Goal: Task Accomplishment & Management: Use online tool/utility

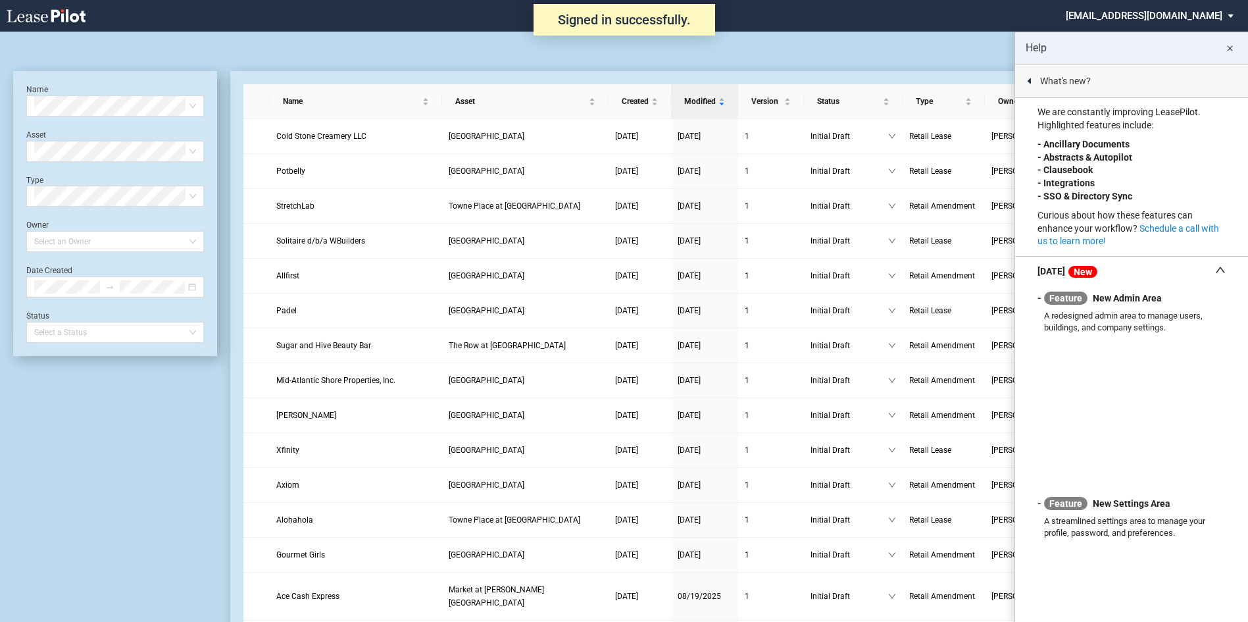
click at [1226, 47] on md-icon "close" at bounding box center [1230, 49] width 16 height 16
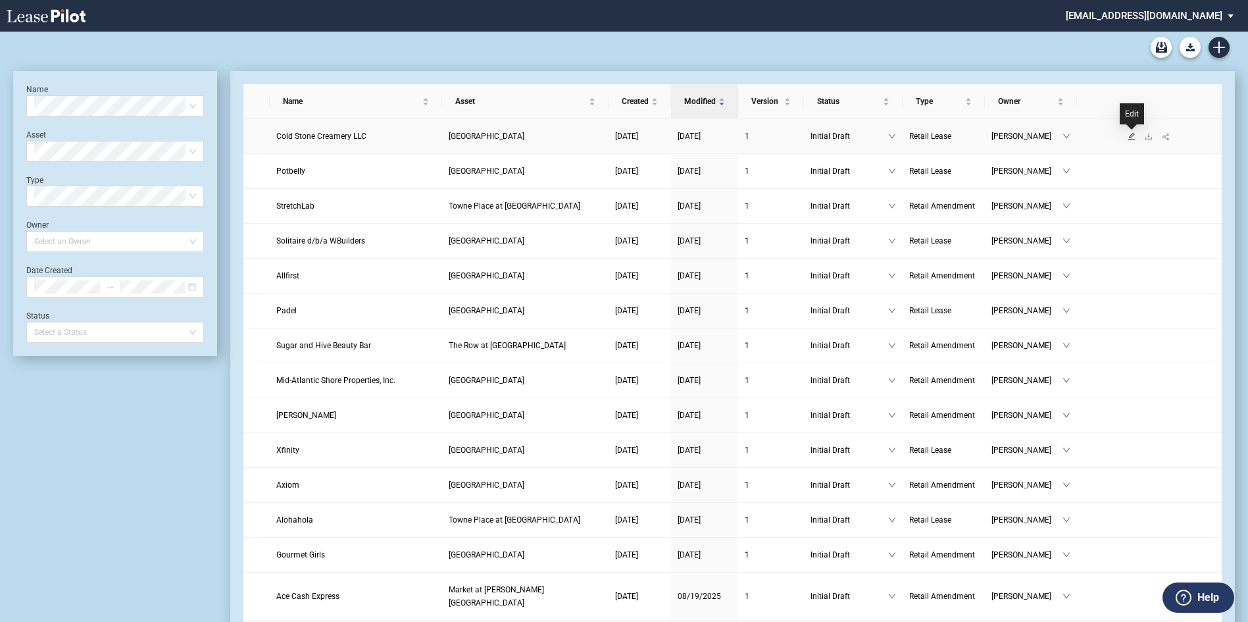
click at [1131, 136] on icon "edit" at bounding box center [1131, 135] width 7 height 7
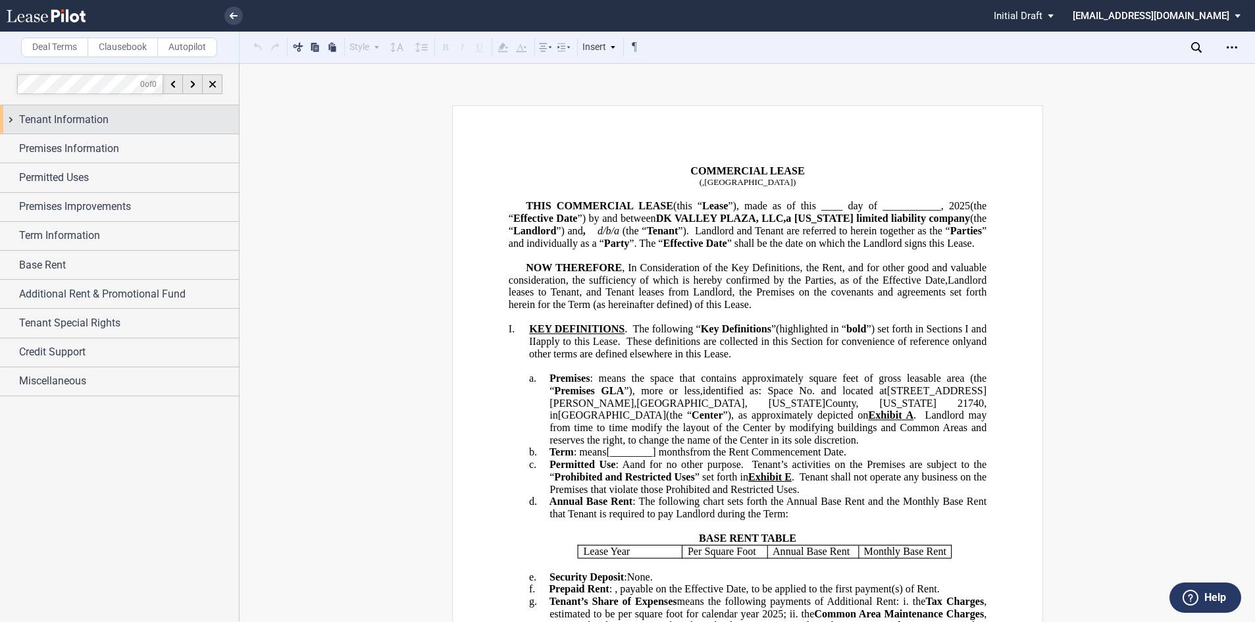
click at [83, 123] on span "Tenant Information" at bounding box center [63, 120] width 89 height 16
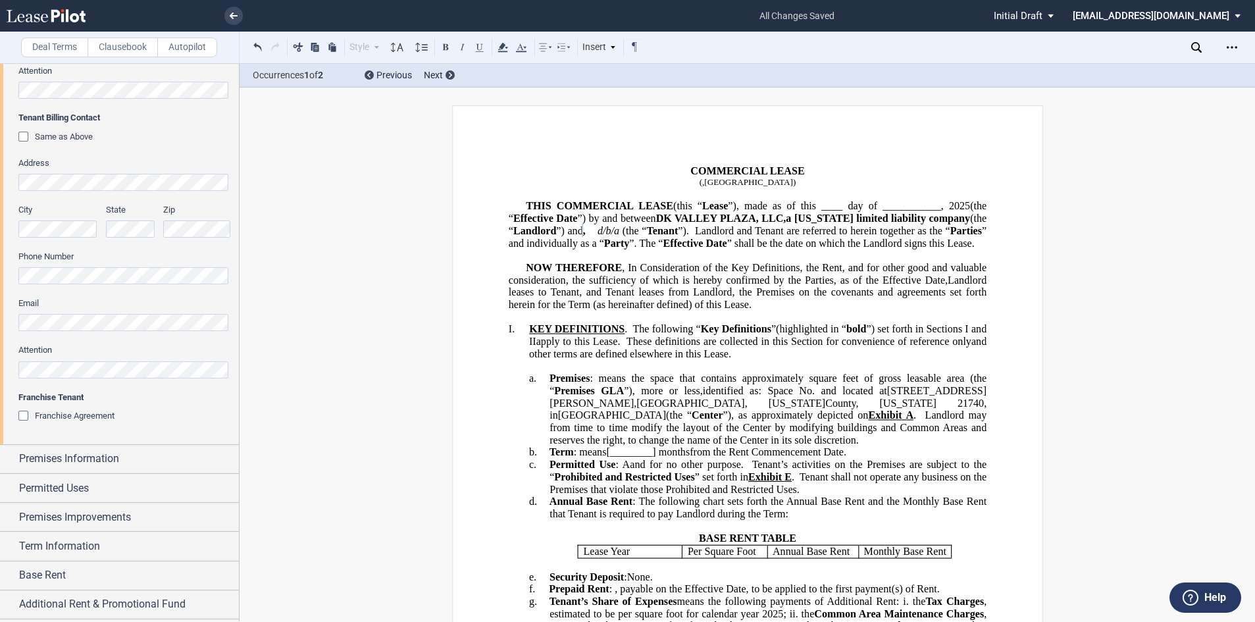
scroll to position [526, 0]
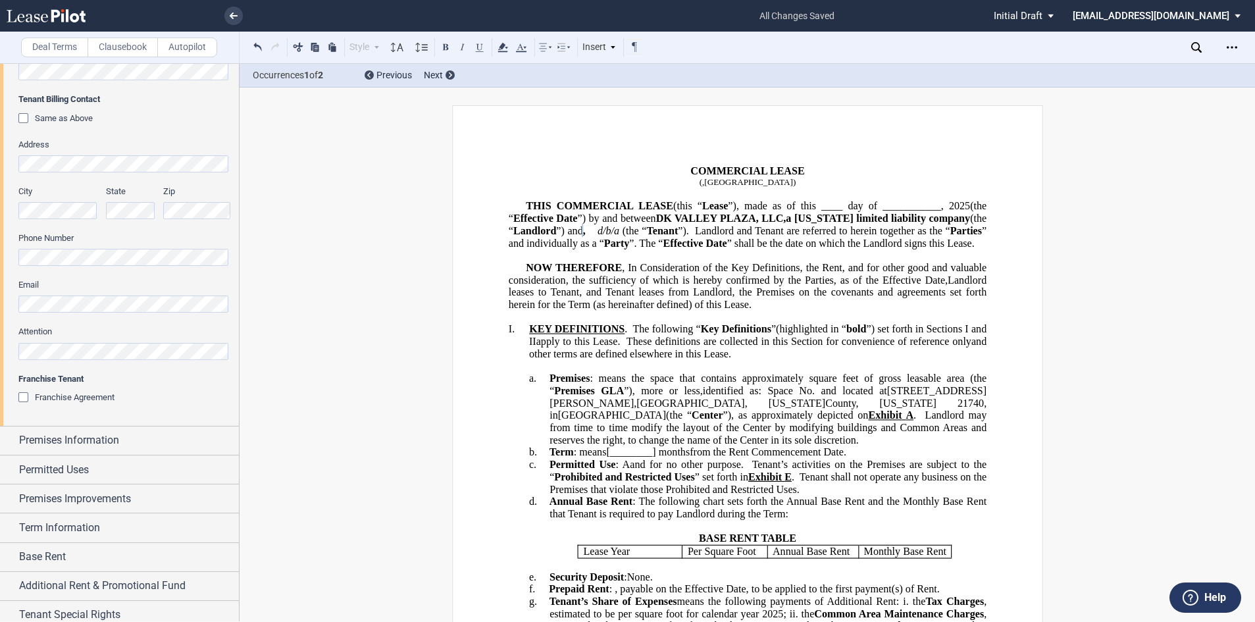
click at [22, 399] on div "Franchise Agreement" at bounding box center [24, 398] width 13 height 13
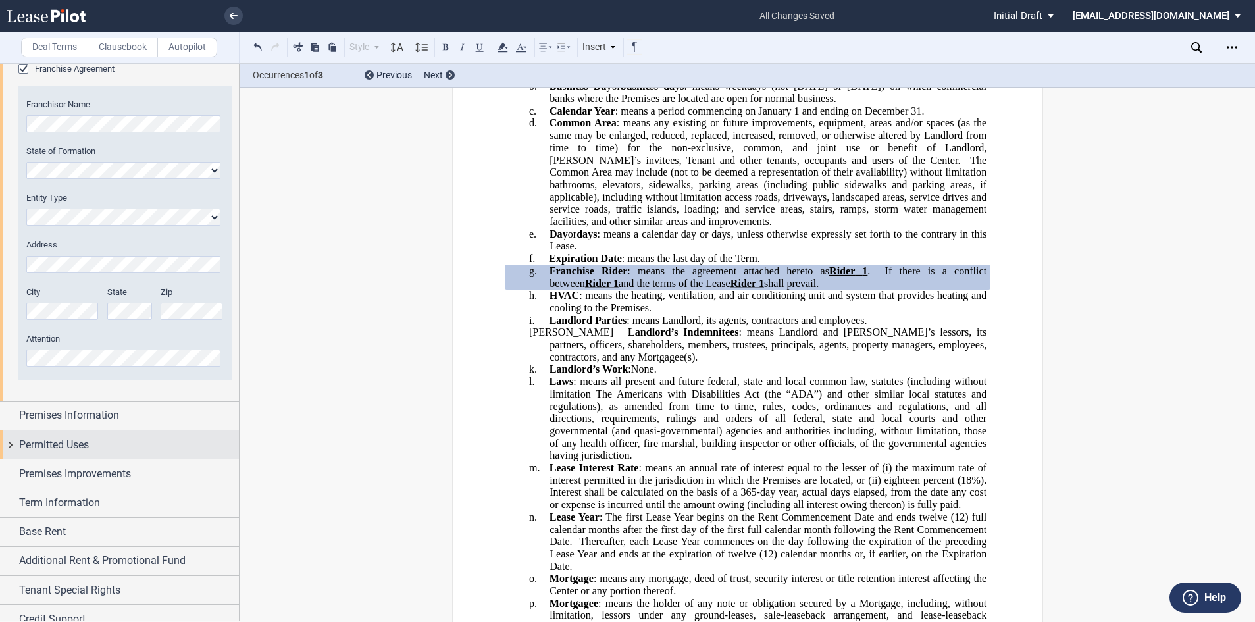
scroll to position [855, 0]
click at [69, 414] on span "Premises Information" at bounding box center [69, 415] width 100 height 16
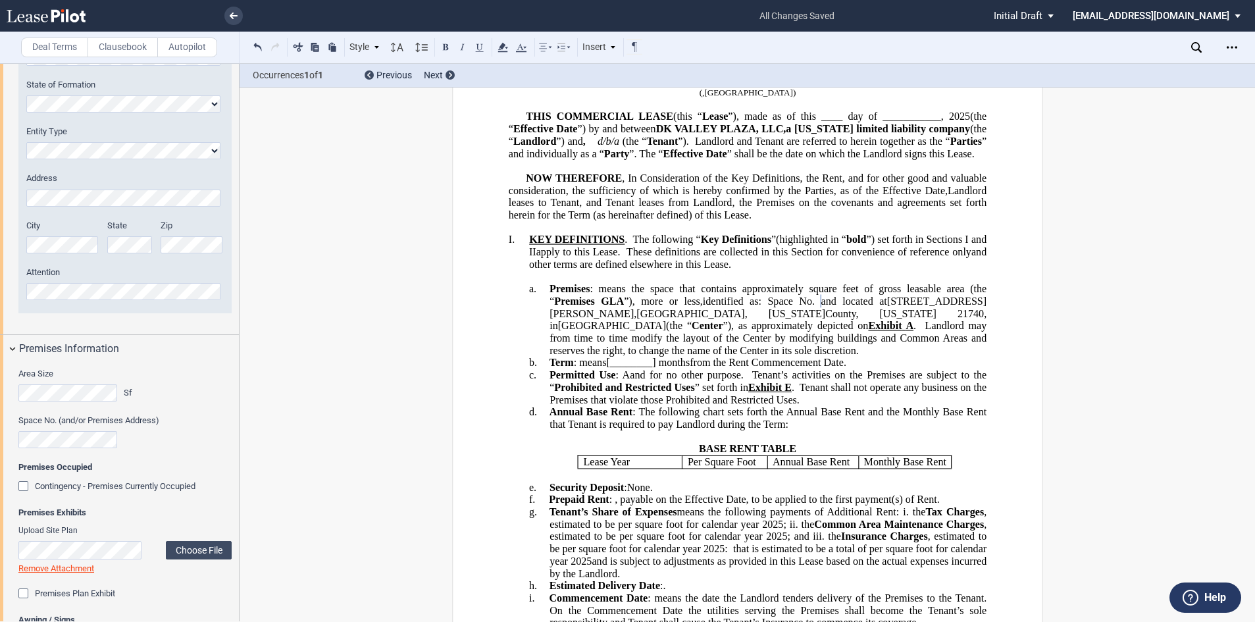
scroll to position [0, 0]
click at [744, 295] on span ": means the space that contains approximately" at bounding box center [695, 289] width 213 height 12
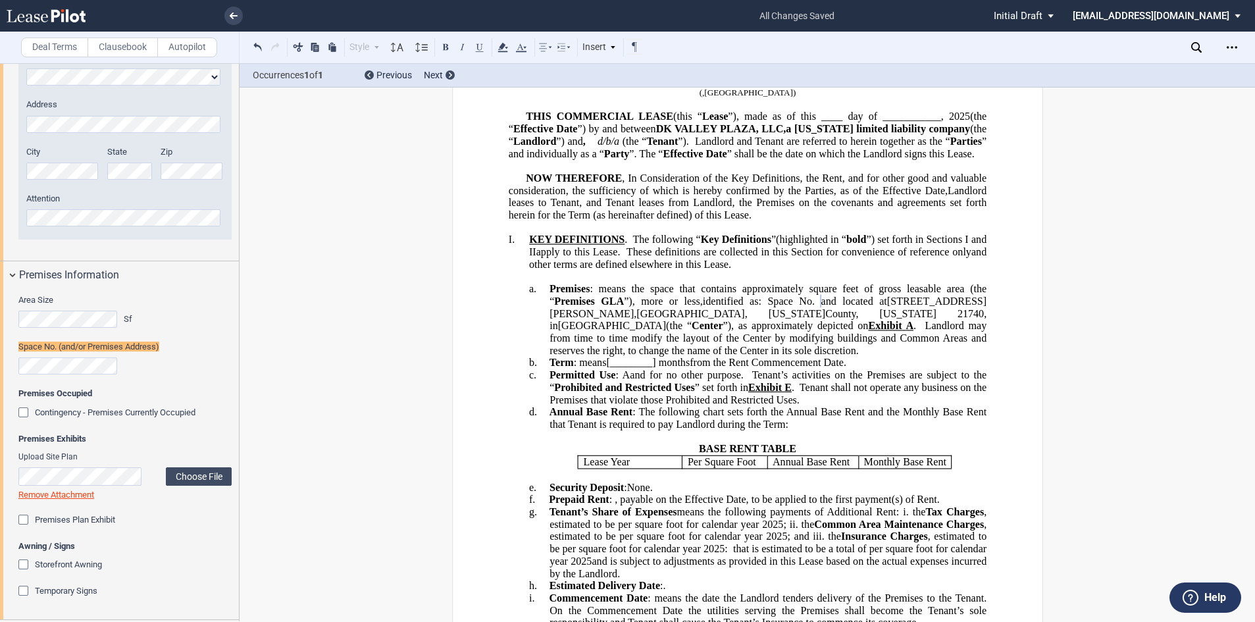
scroll to position [999, 0]
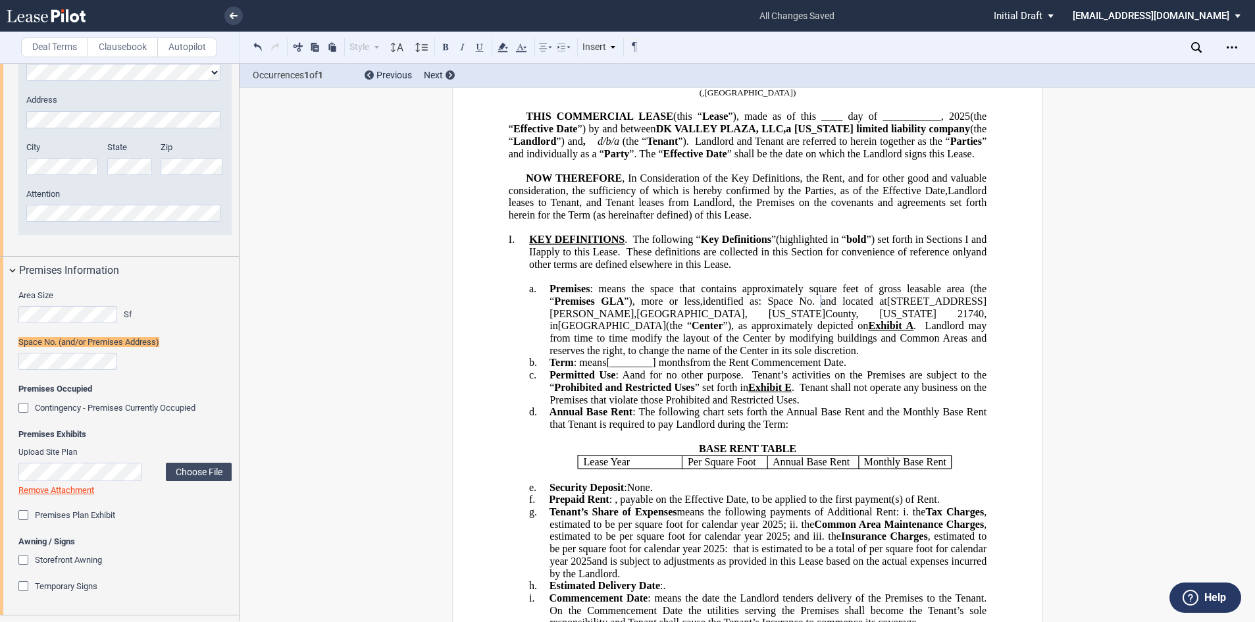
click at [814, 307] on span at bounding box center [817, 301] width 6 height 12
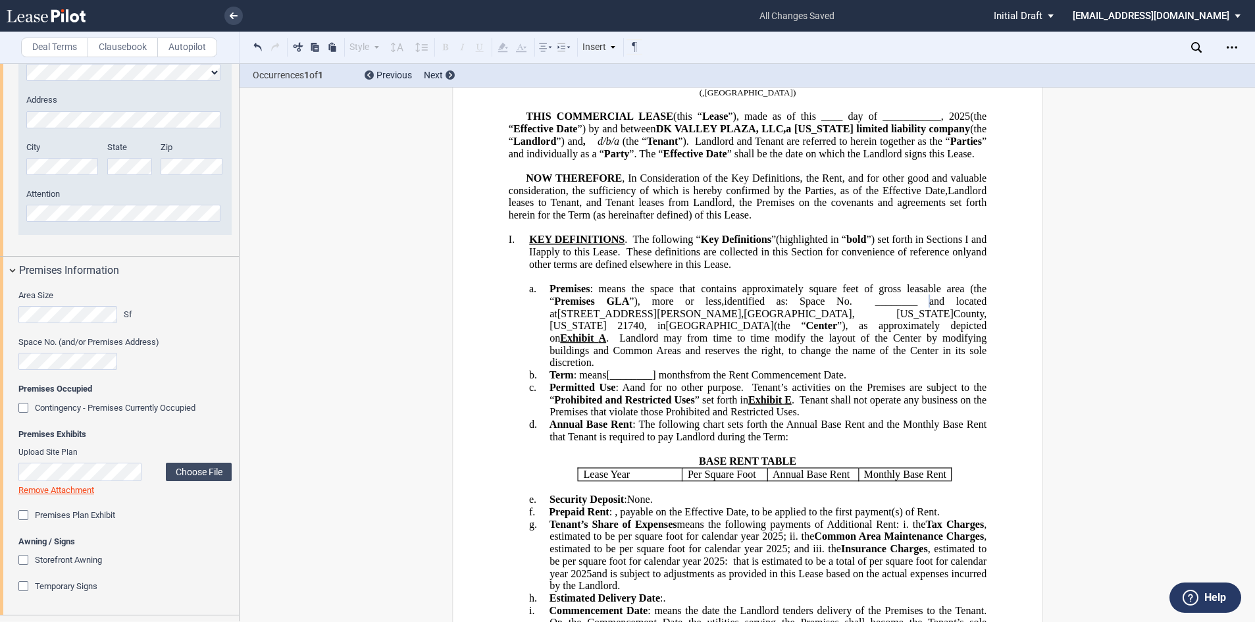
scroll to position [0, 3]
click at [127, 364] on div "Space No. (and/or Premises Address)" at bounding box center [124, 353] width 213 height 34
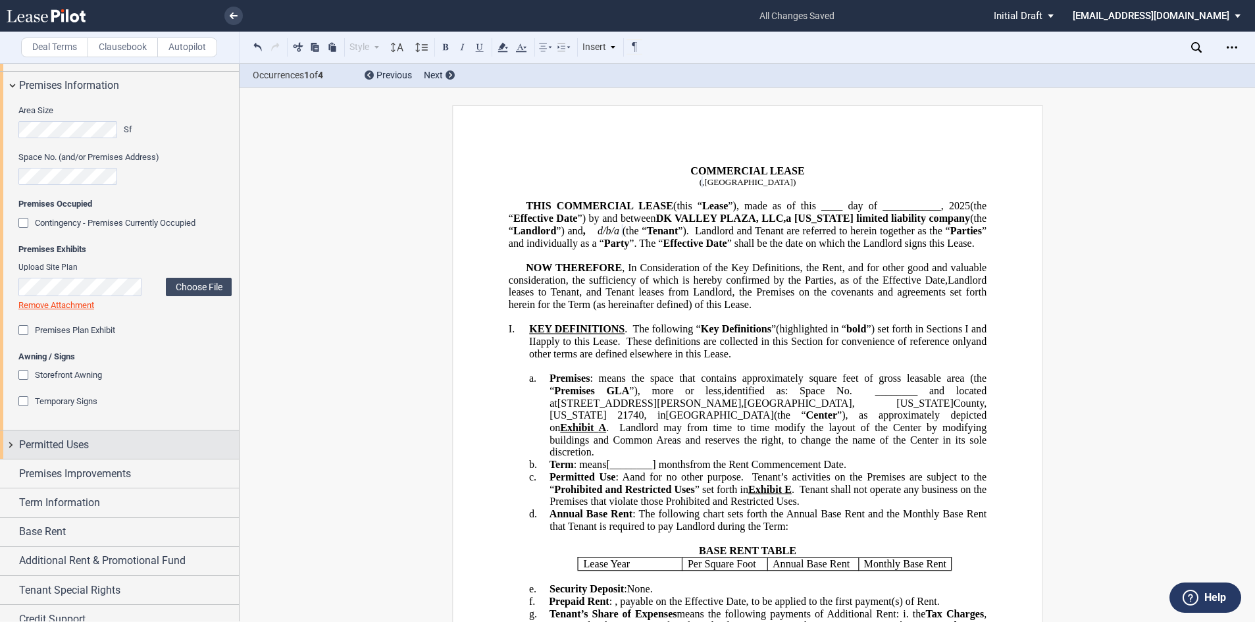
scroll to position [0, 0]
click at [53, 446] on span "Permitted Uses" at bounding box center [54, 445] width 70 height 16
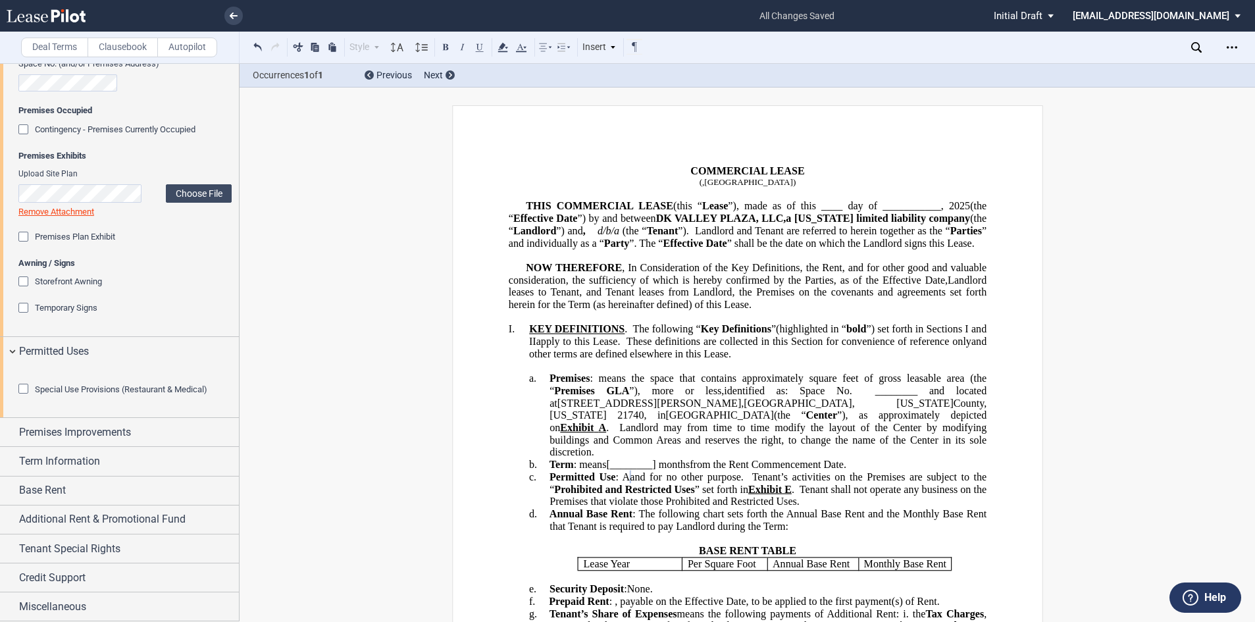
scroll to position [1316, 0]
click at [130, 469] on div "Term Information" at bounding box center [129, 461] width 220 height 16
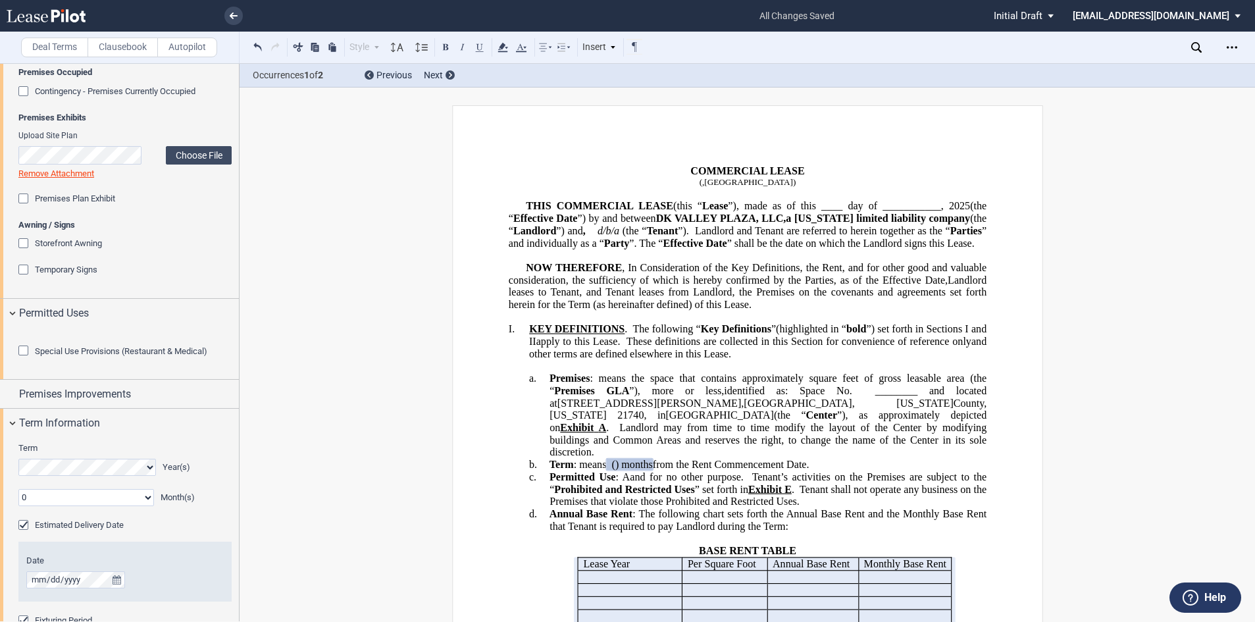
click at [144, 506] on select "0 1 2 3 4 5 6 7 8 9 10 11" at bounding box center [86, 497] width 136 height 17
select select "number:3"
click at [18, 506] on select "0 1 2 3 4 5 6 7 8 9 10 11" at bounding box center [86, 497] width 136 height 17
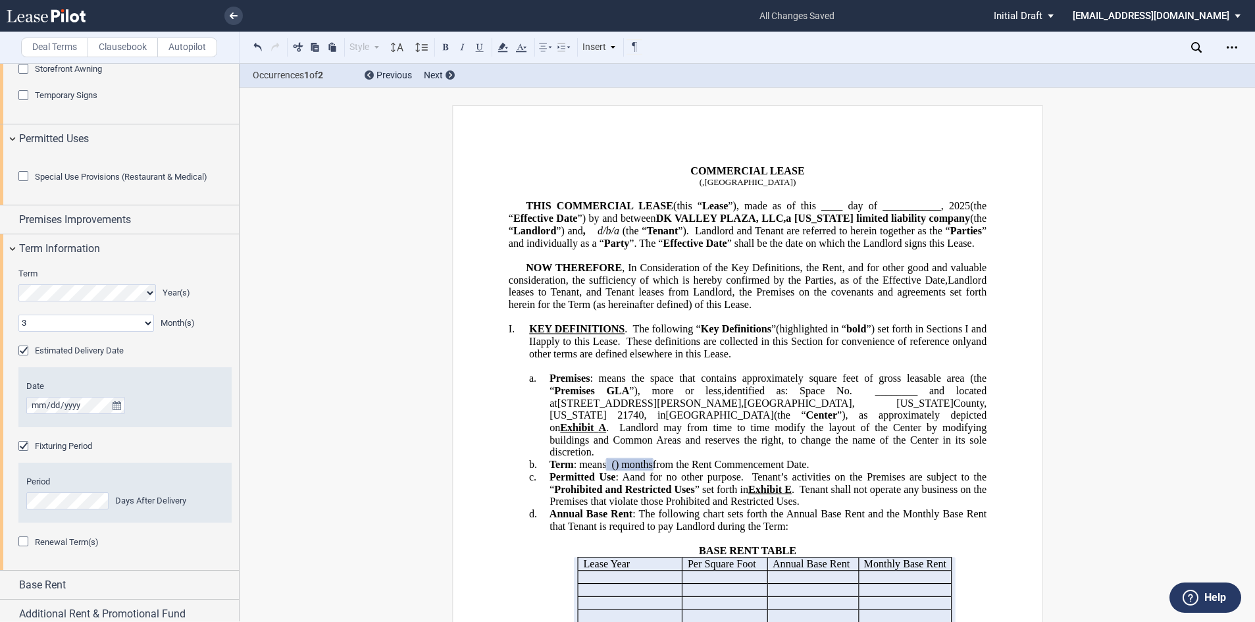
scroll to position [1513, 0]
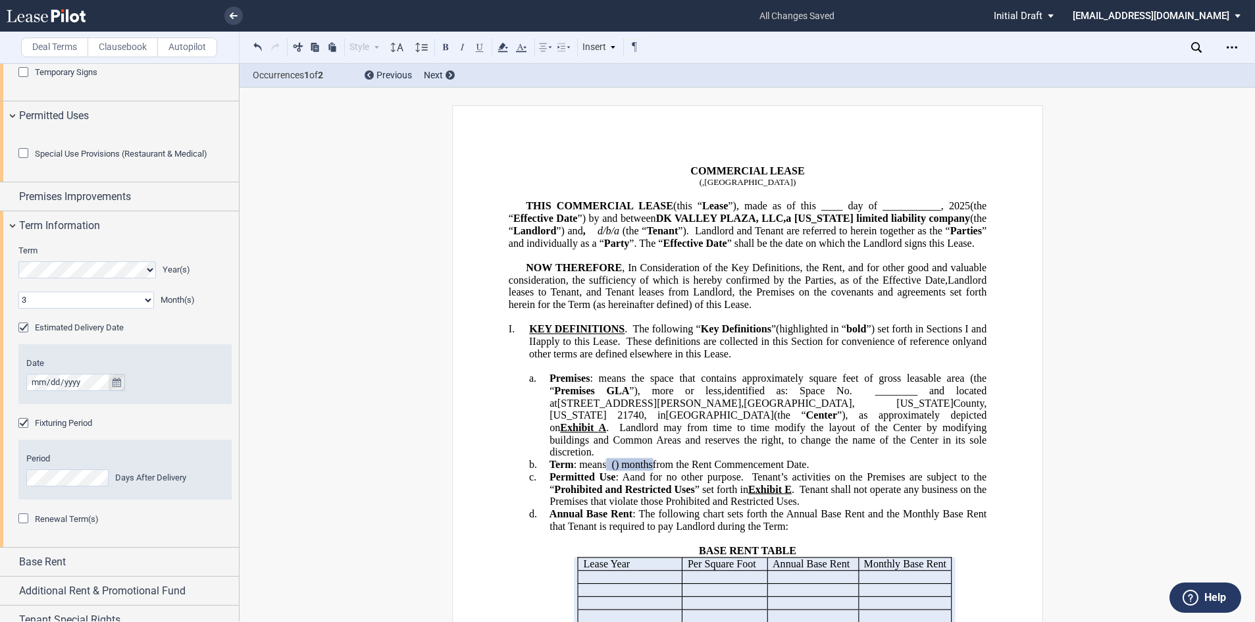
click at [112, 387] on icon "true" at bounding box center [116, 382] width 9 height 9
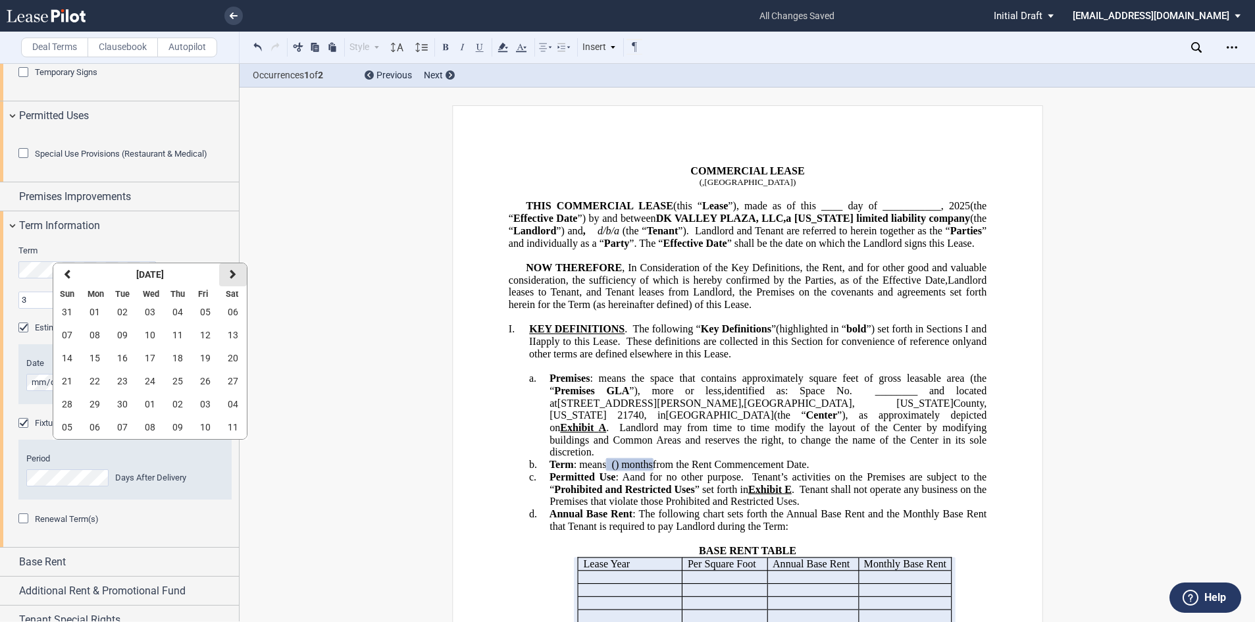
click at [230, 278] on icon "button" at bounding box center [233, 274] width 7 height 11
click at [233, 274] on icon "button" at bounding box center [233, 274] width 7 height 11
click at [98, 334] on span "03" at bounding box center [94, 335] width 11 height 11
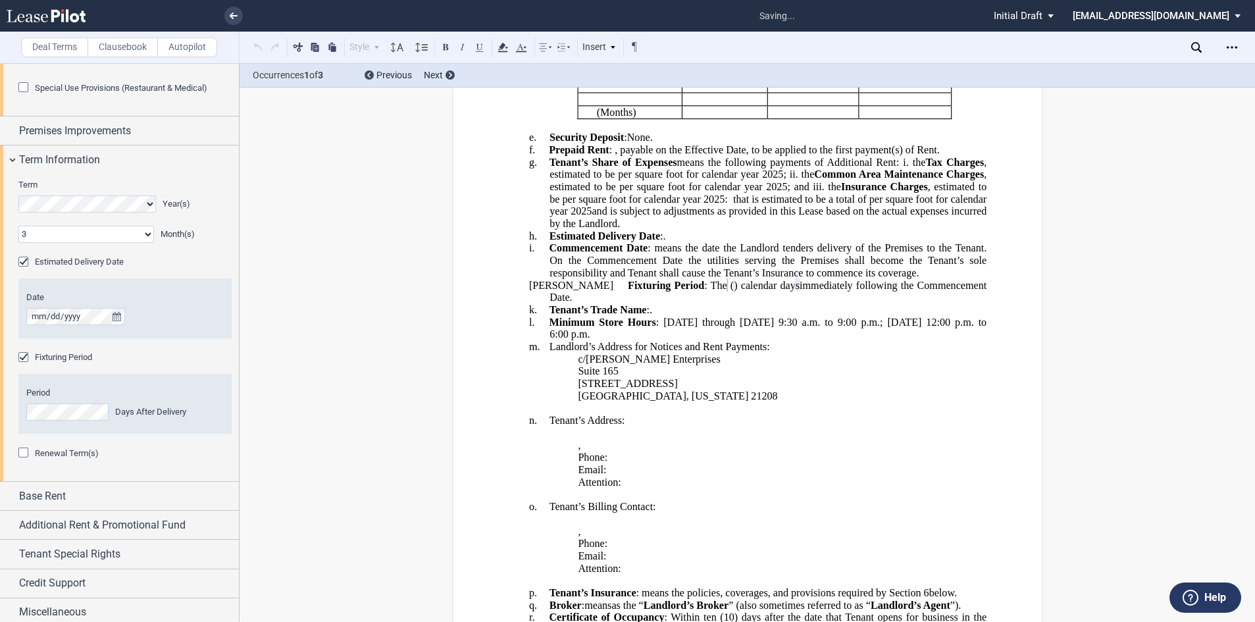
scroll to position [603, 0]
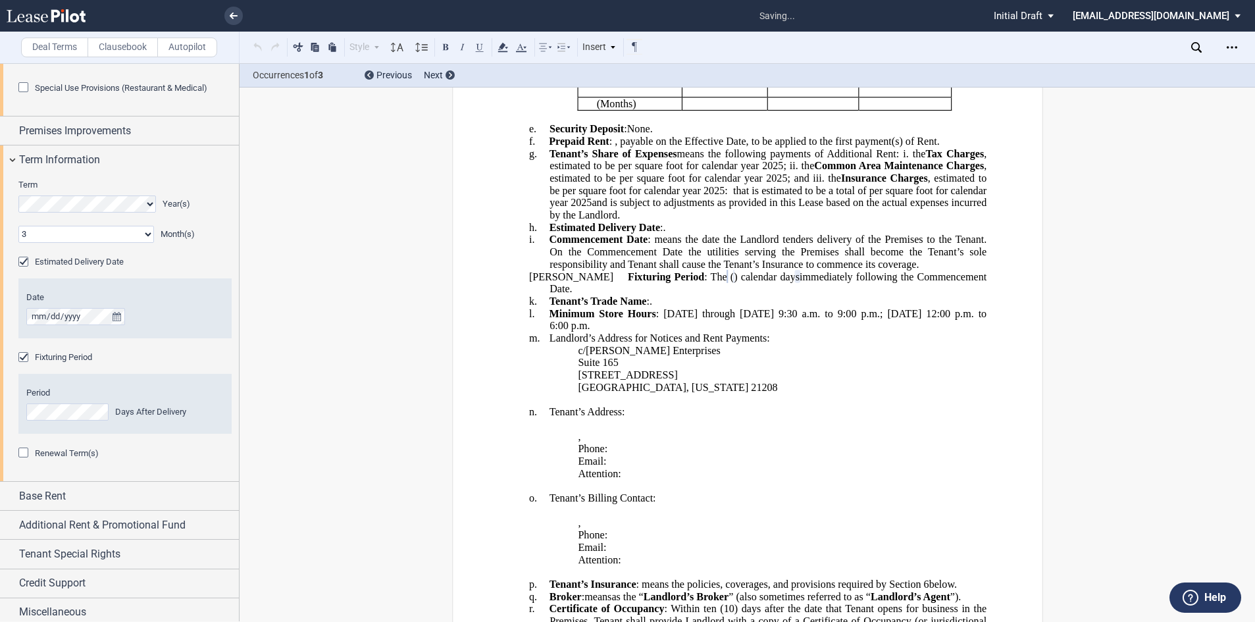
click at [22, 461] on div "Renewal Term(s)" at bounding box center [24, 453] width 13 height 13
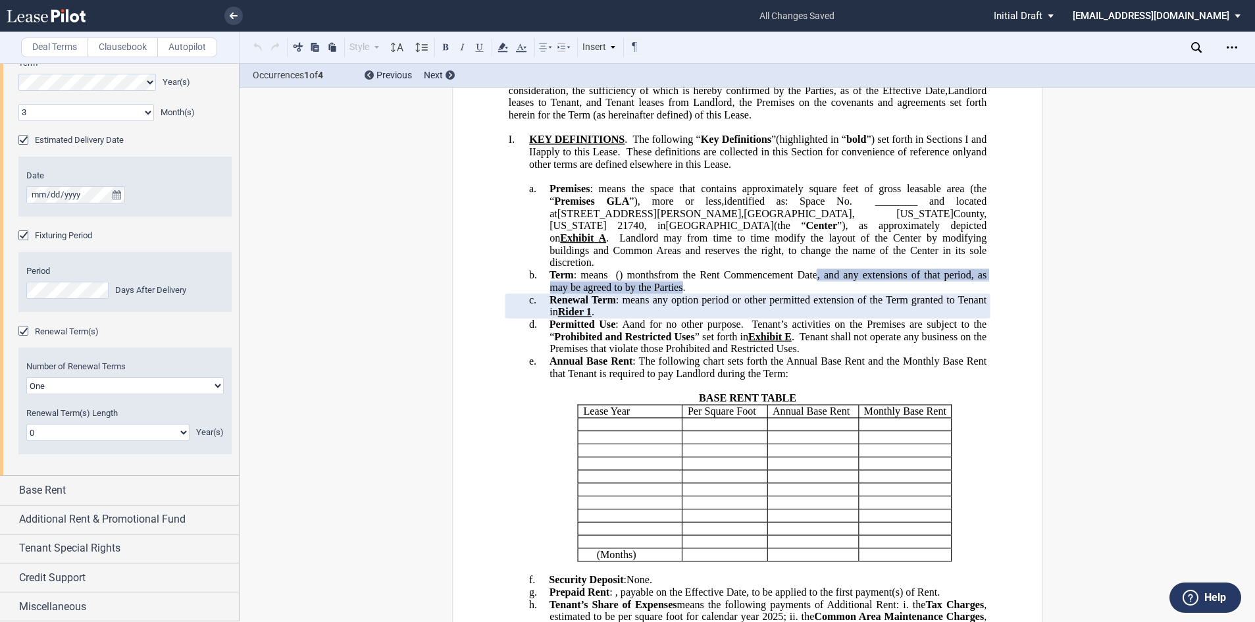
scroll to position [182, 0]
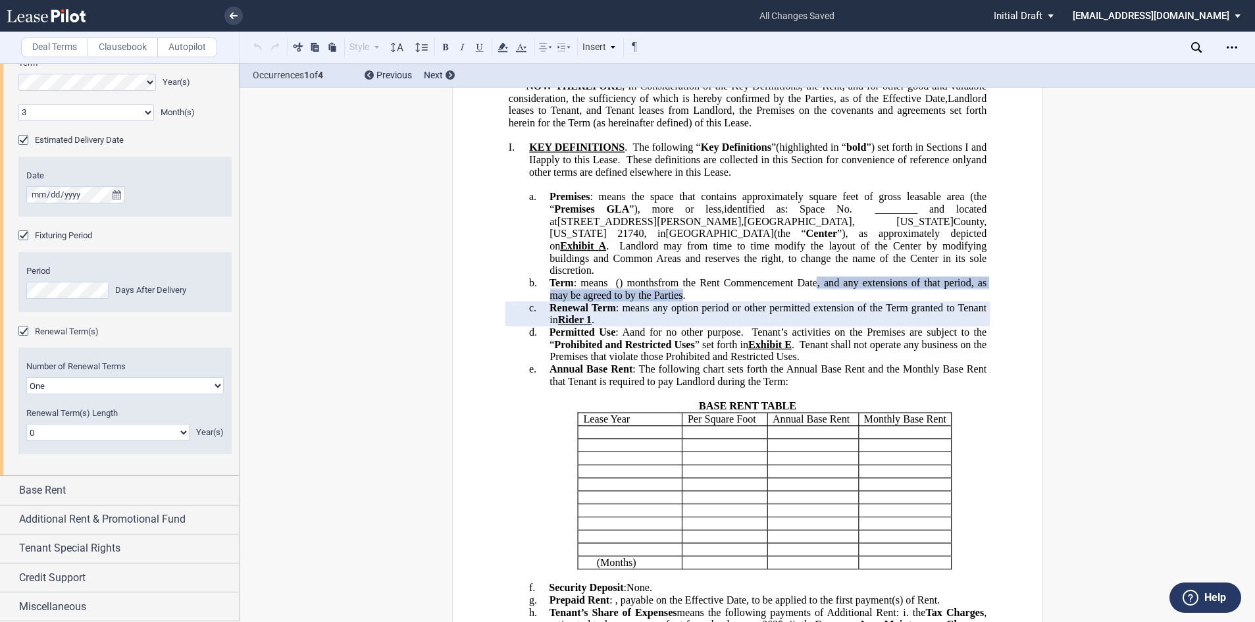
click at [212, 394] on select "One Two" at bounding box center [124, 385] width 197 height 17
select select "2"
click at [26, 394] on select "One Two" at bounding box center [124, 385] width 197 height 17
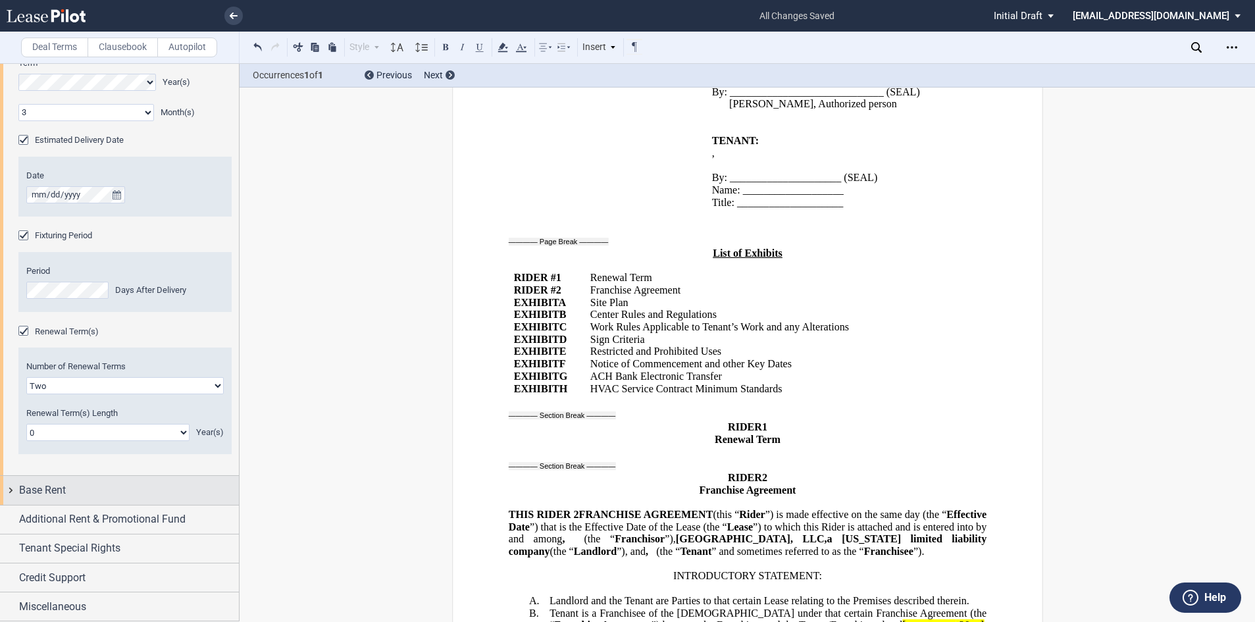
scroll to position [1774, 0]
click at [14, 488] on div "Base Rent" at bounding box center [119, 490] width 239 height 28
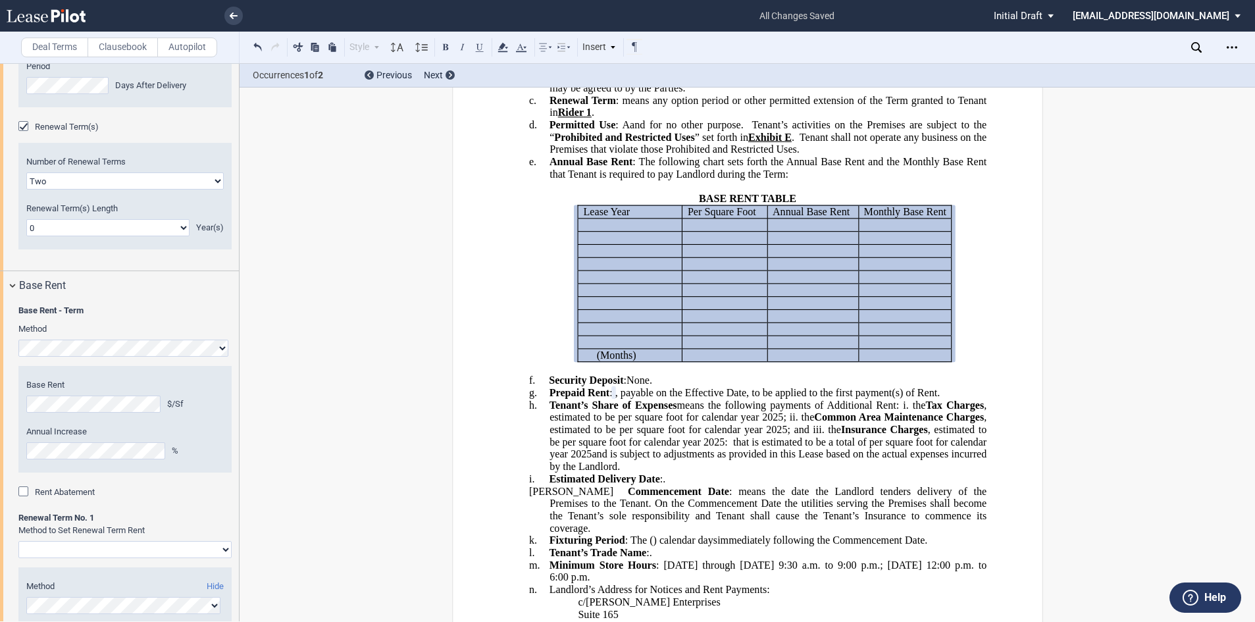
scroll to position [1971, 0]
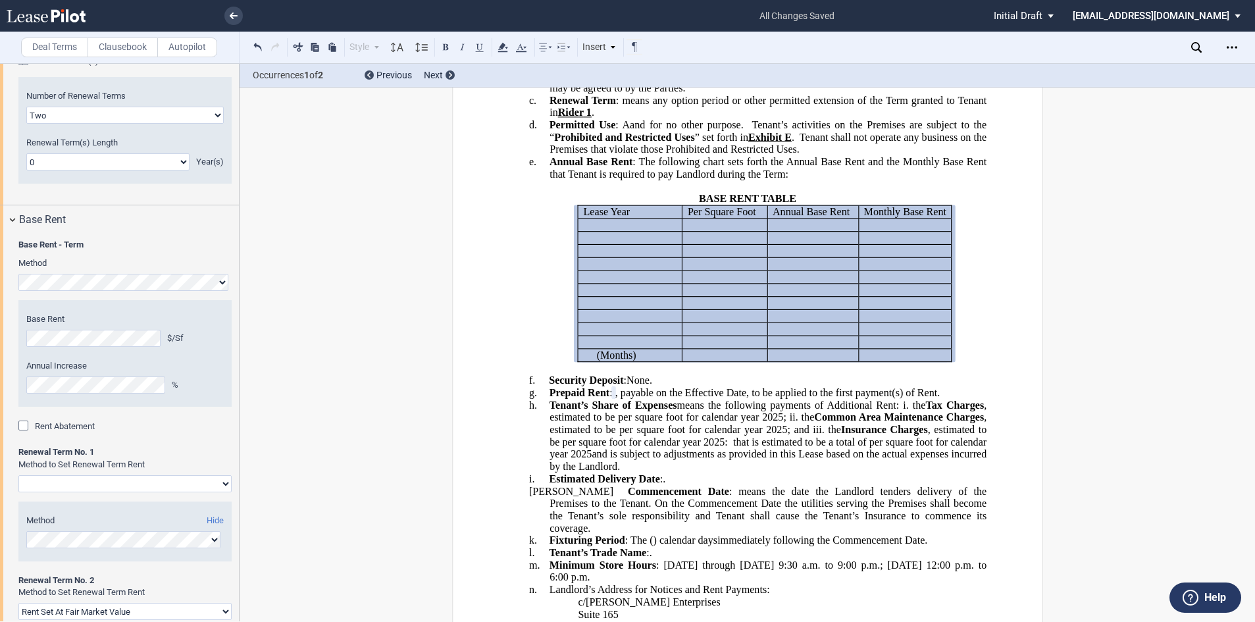
click at [221, 492] on select "Rent Set At Fair Market Value Rent Specified in [GEOGRAPHIC_DATA]" at bounding box center [124, 483] width 213 height 17
select select "fmv"
click at [18, 492] on select "Rent Set At Fair Market Value Rent Specified in [GEOGRAPHIC_DATA]" at bounding box center [124, 483] width 213 height 17
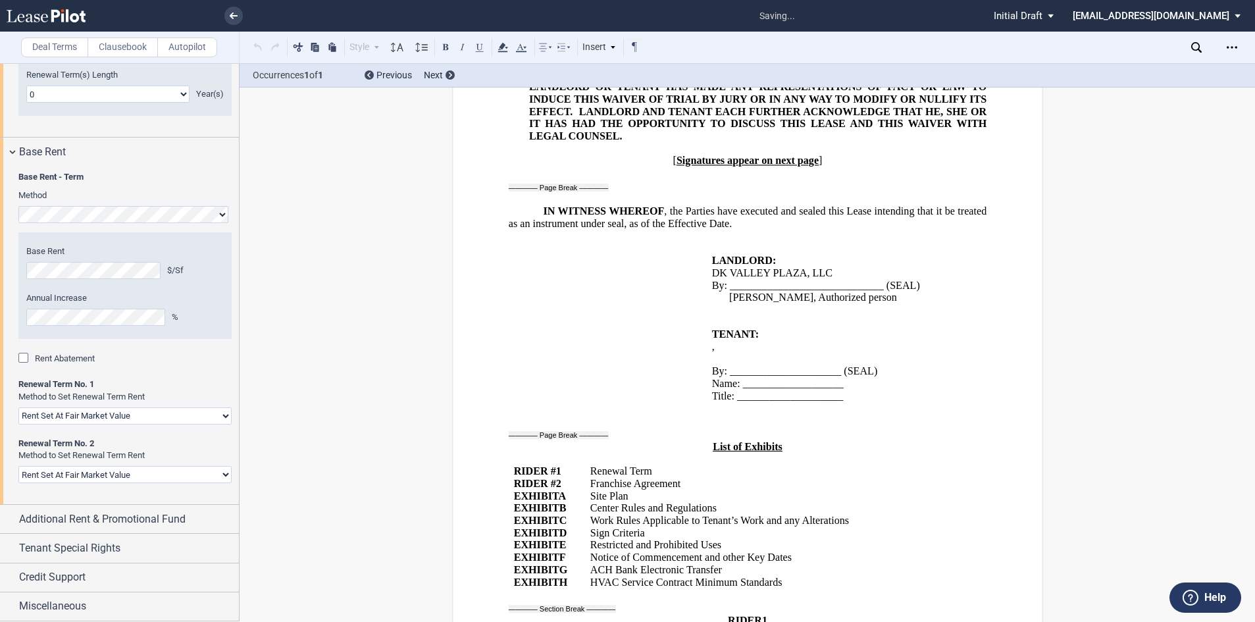
scroll to position [26172, 0]
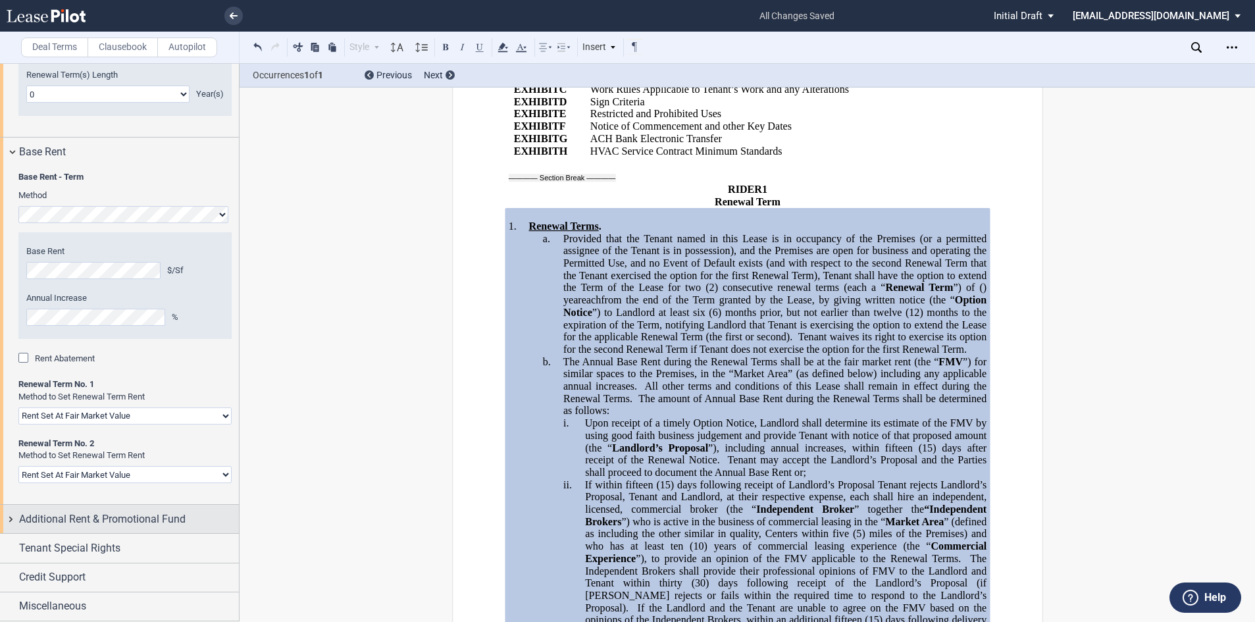
click at [89, 527] on span "Additional Rent & Promotional Fund" at bounding box center [102, 519] width 166 height 16
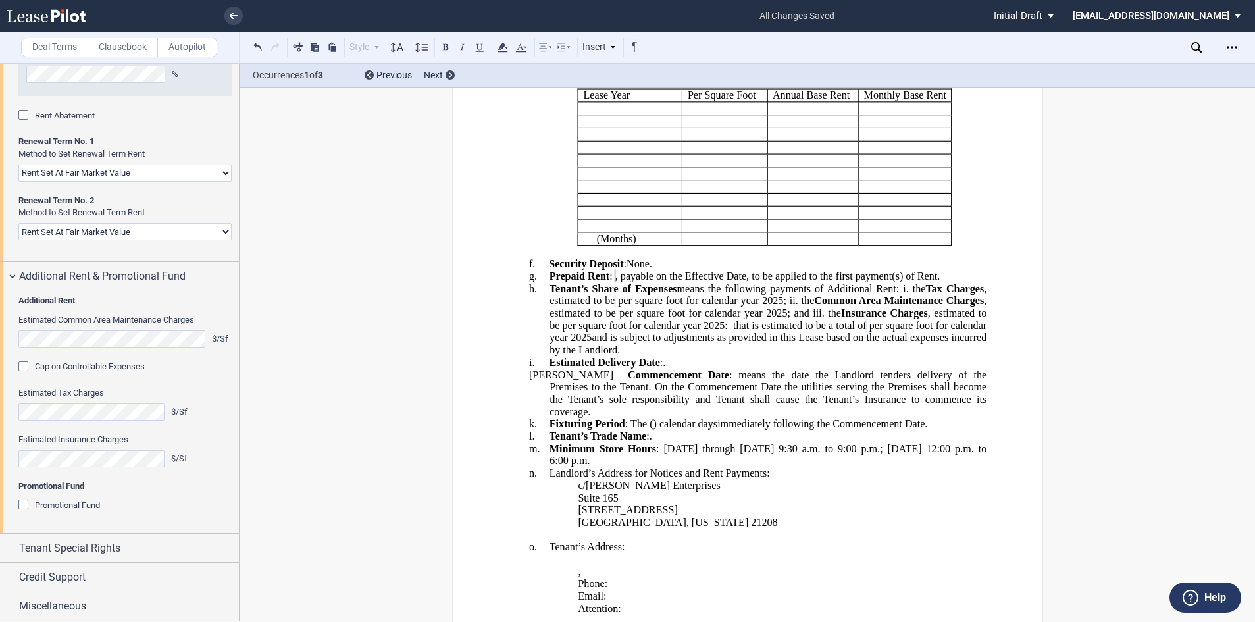
scroll to position [2300, 0]
drag, startPoint x: 86, startPoint y: 484, endPoint x: 339, endPoint y: 280, distance: 325.2
click at [72, 574] on span "Credit Support" at bounding box center [52, 577] width 66 height 16
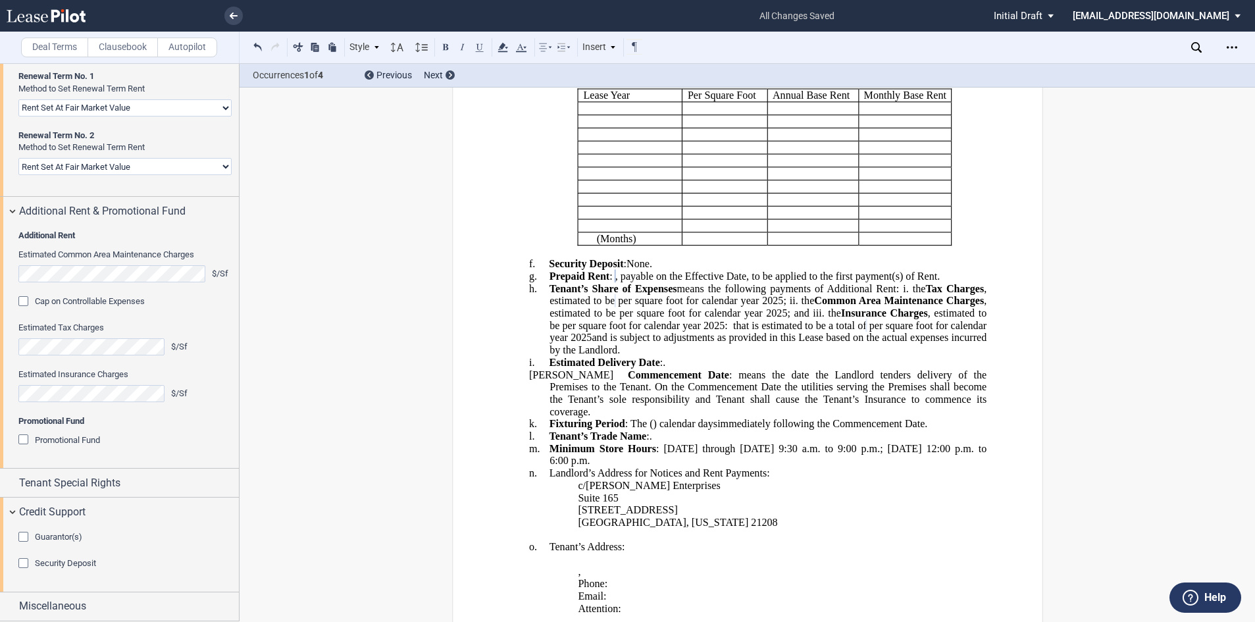
click at [25, 545] on div "Guarantor(s)" at bounding box center [24, 538] width 13 height 13
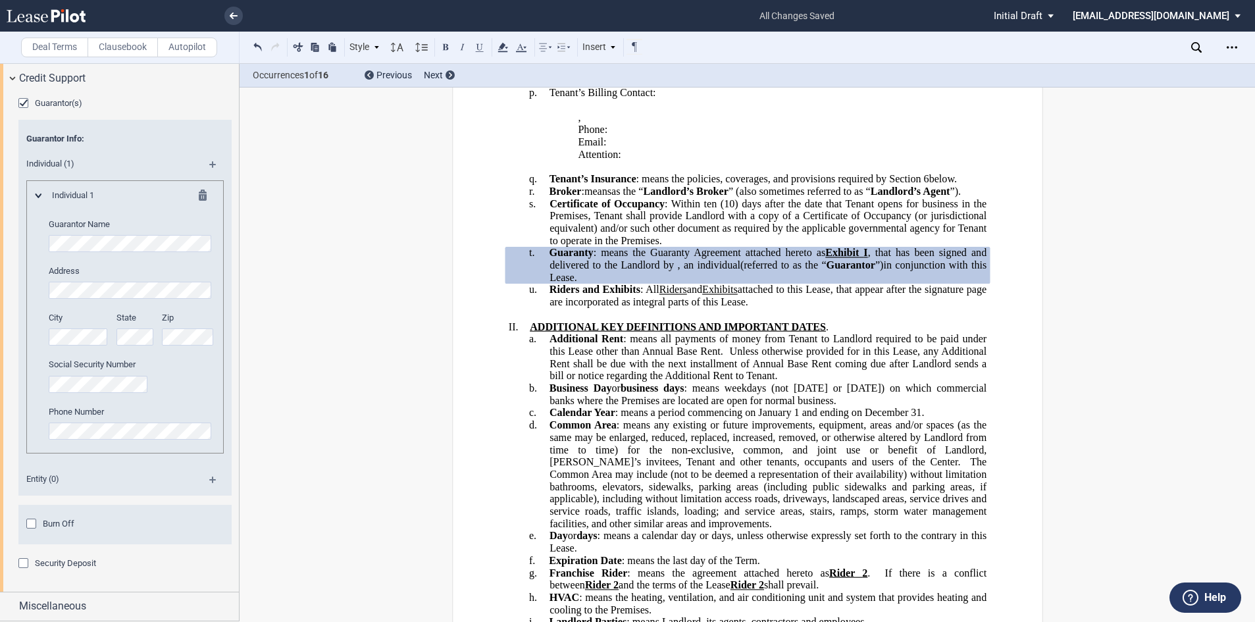
scroll to position [2852, 0]
click at [22, 568] on div "Security Deposit" at bounding box center [24, 564] width 13 height 13
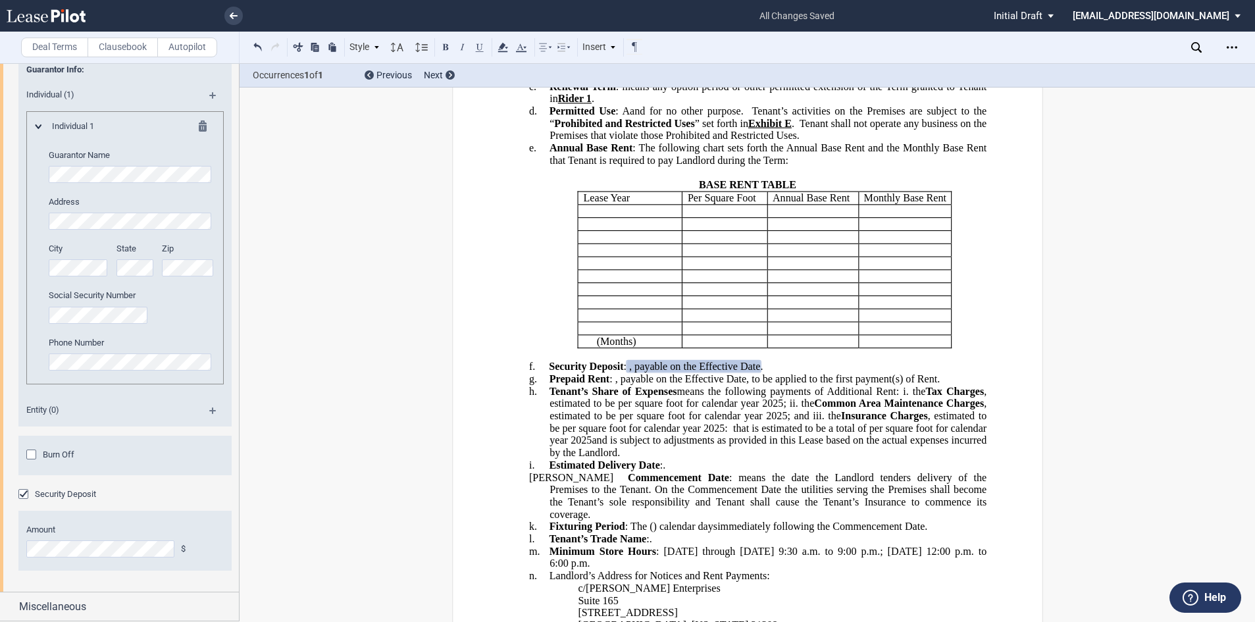
scroll to position [361, 0]
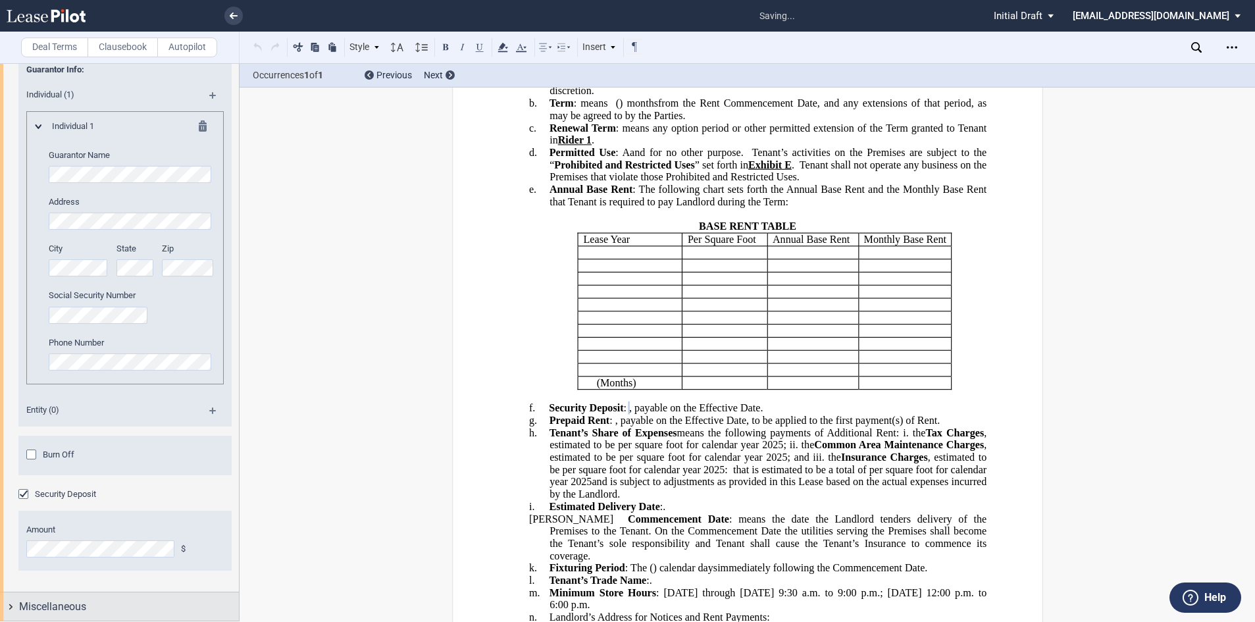
click at [76, 607] on span "Miscellaneous" at bounding box center [52, 607] width 67 height 16
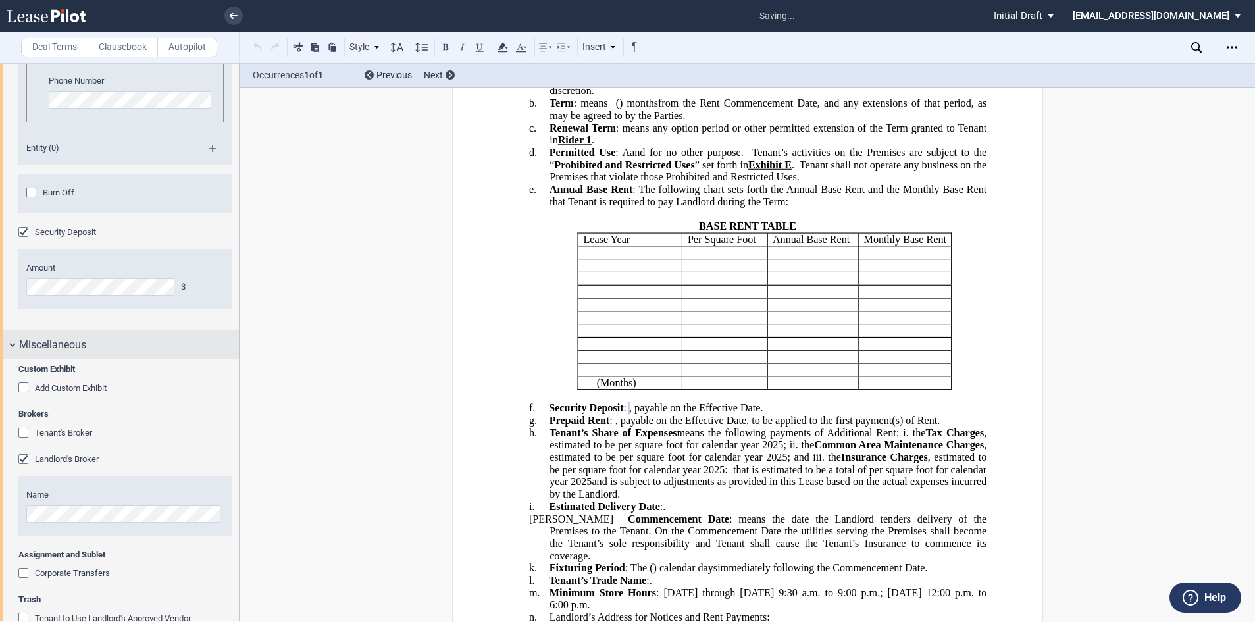
scroll to position [3119, 0]
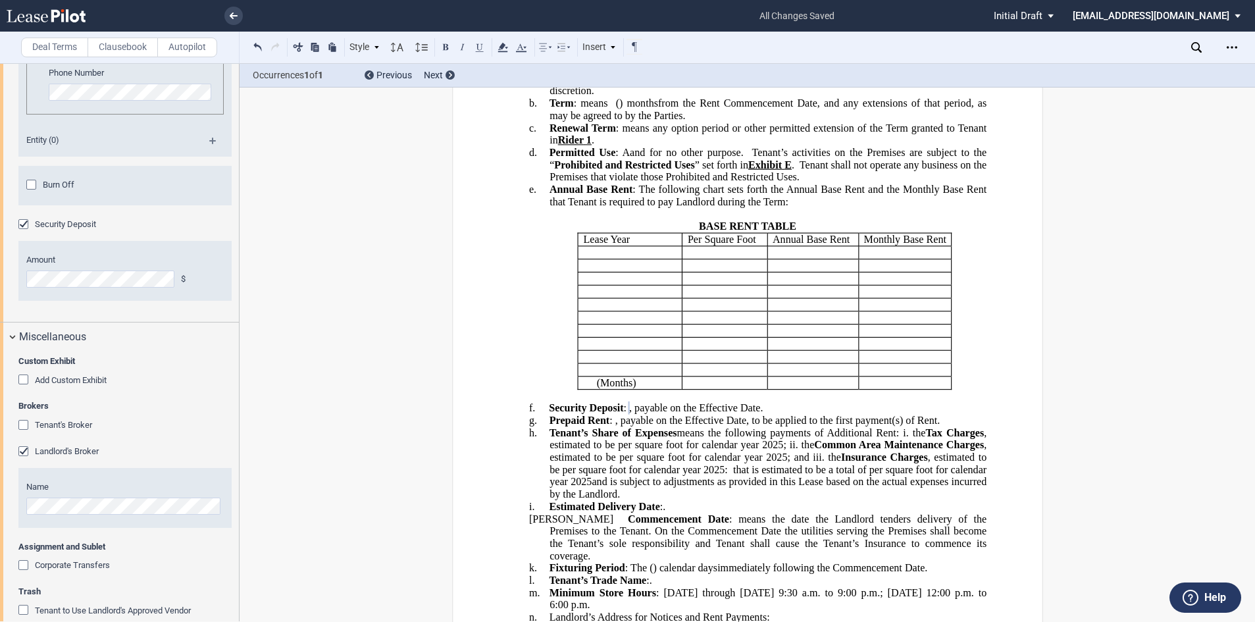
click at [22, 433] on div "Tenant's Broker" at bounding box center [24, 426] width 13 height 13
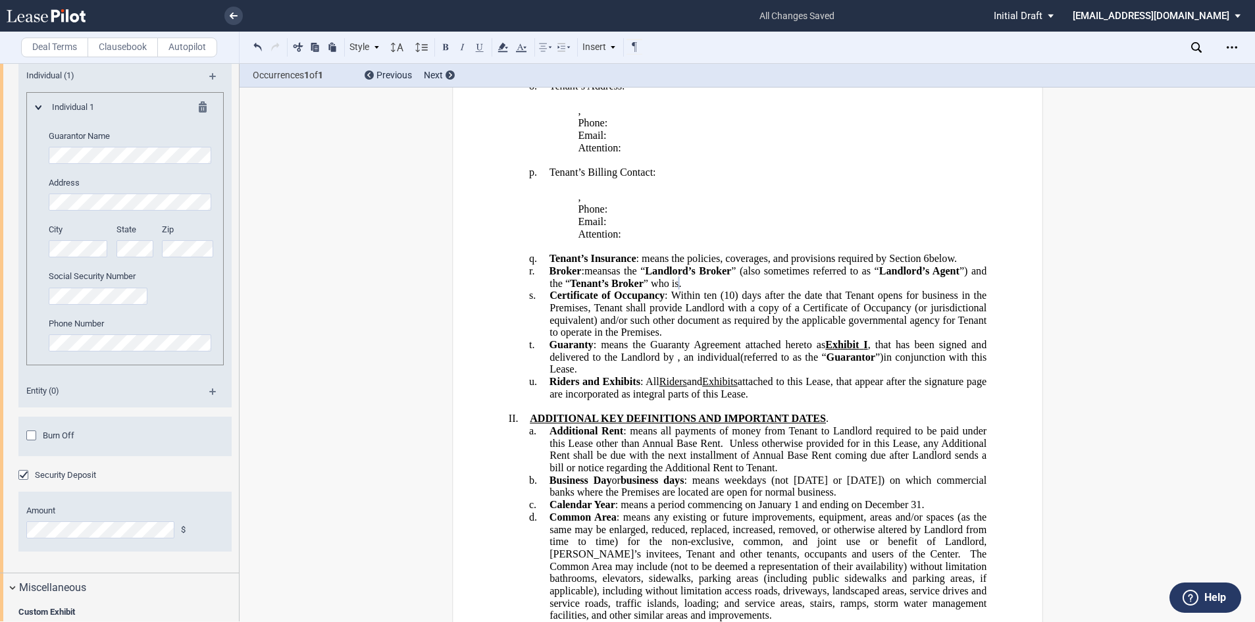
scroll to position [2895, 0]
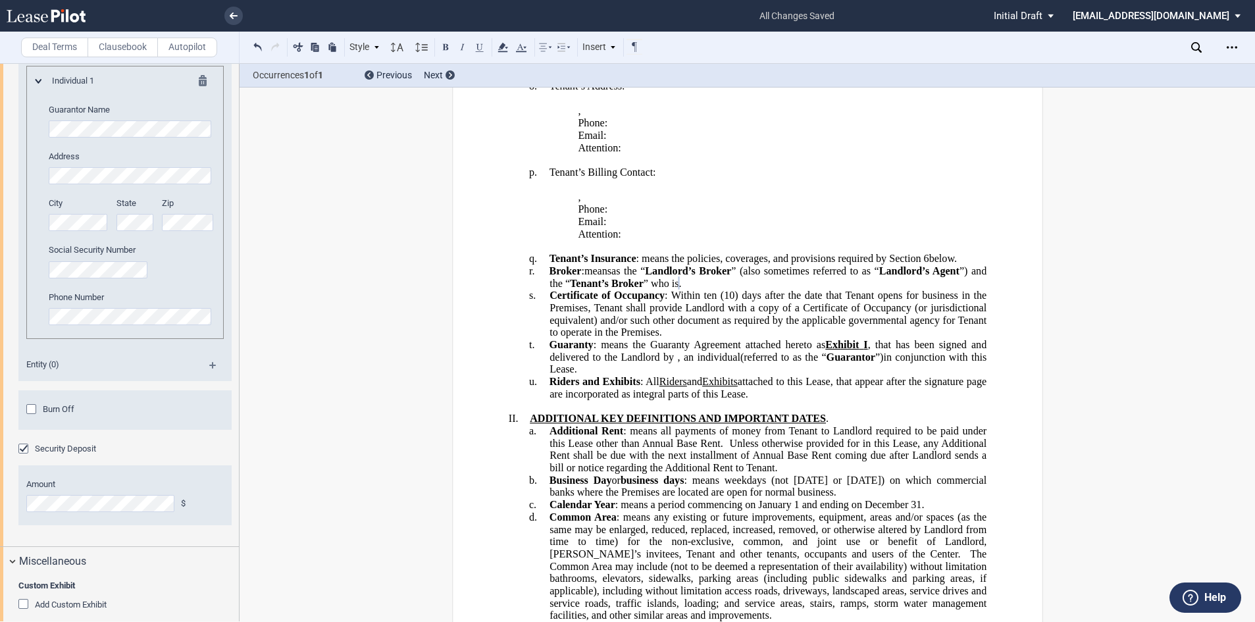
click at [30, 417] on div "Burn Off" at bounding box center [32, 410] width 13 height 13
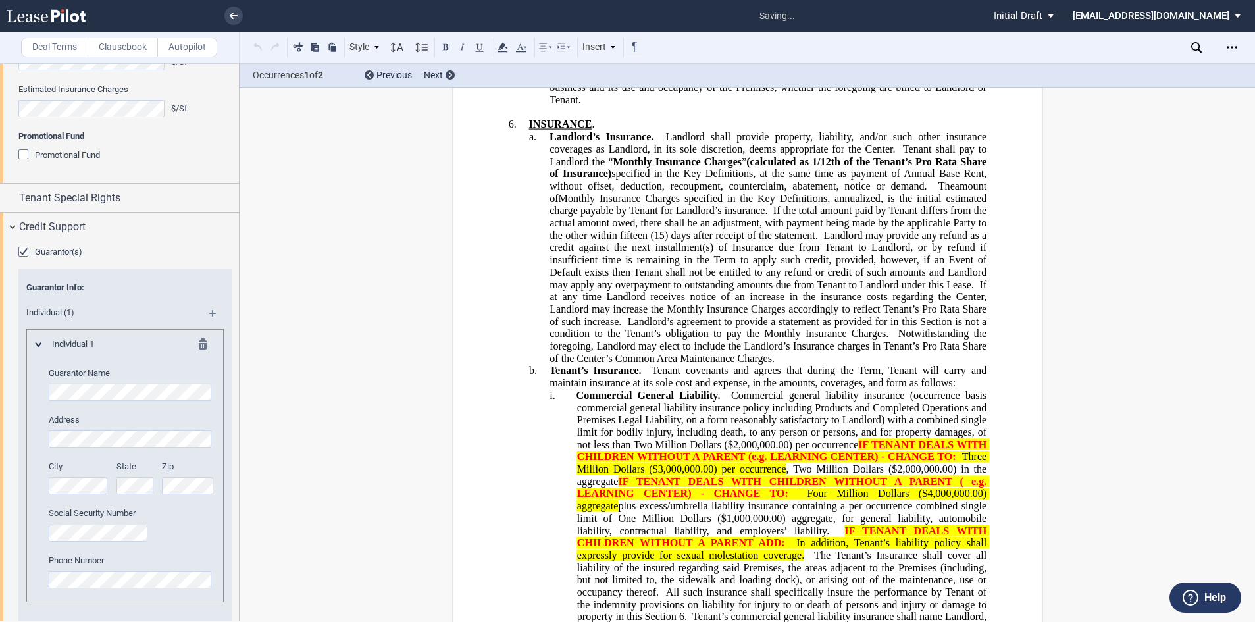
scroll to position [1046, 0]
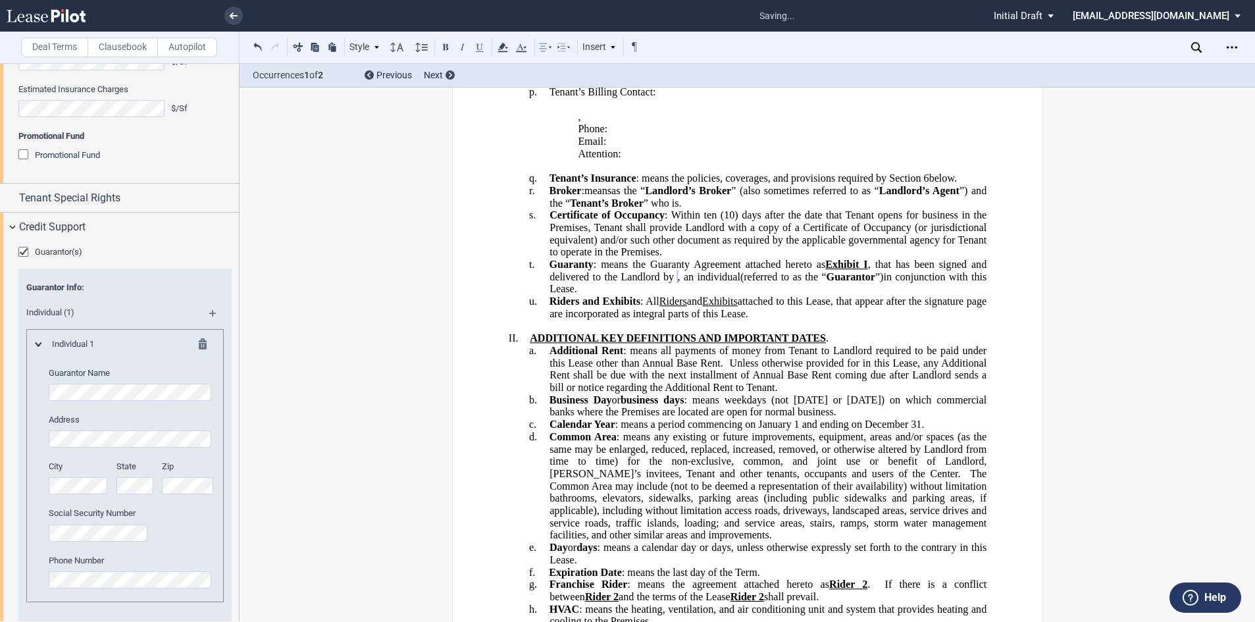
click at [213, 326] on md-icon at bounding box center [218, 318] width 18 height 16
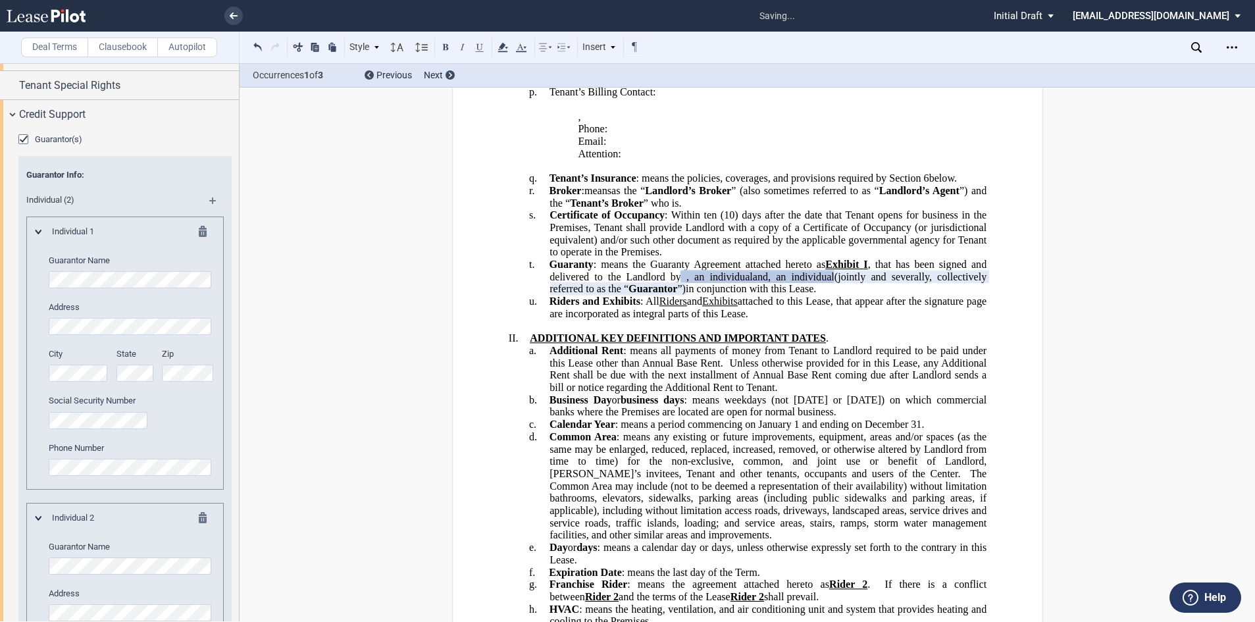
scroll to position [2829, 0]
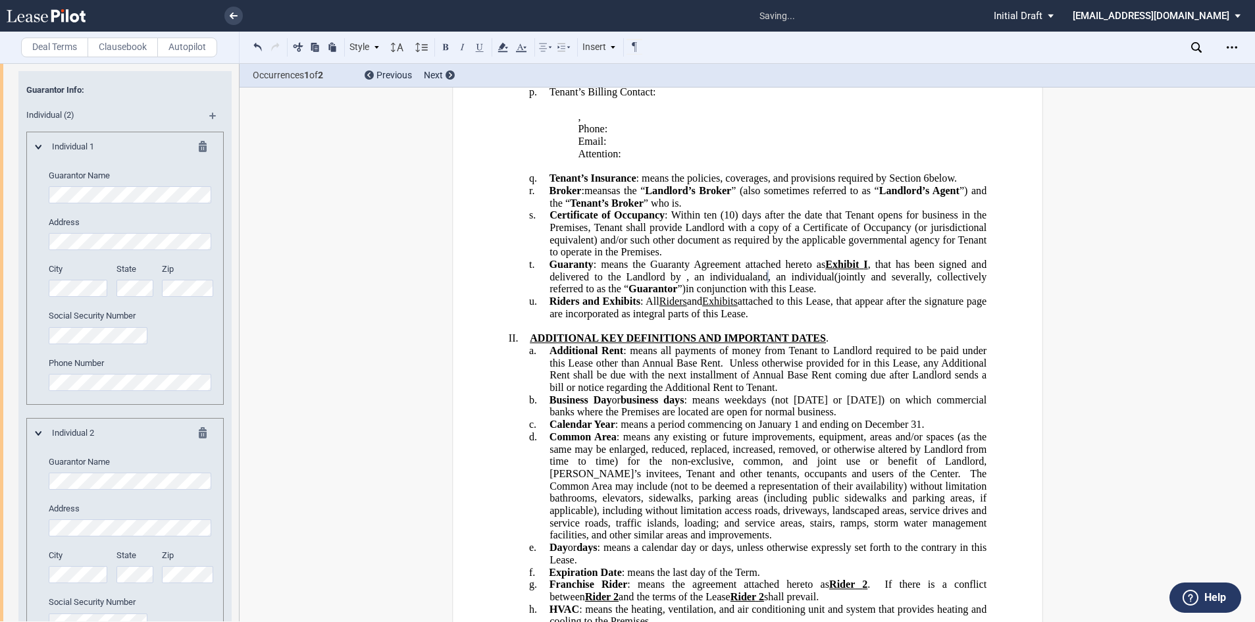
click at [211, 128] on md-icon at bounding box center [218, 120] width 18 height 16
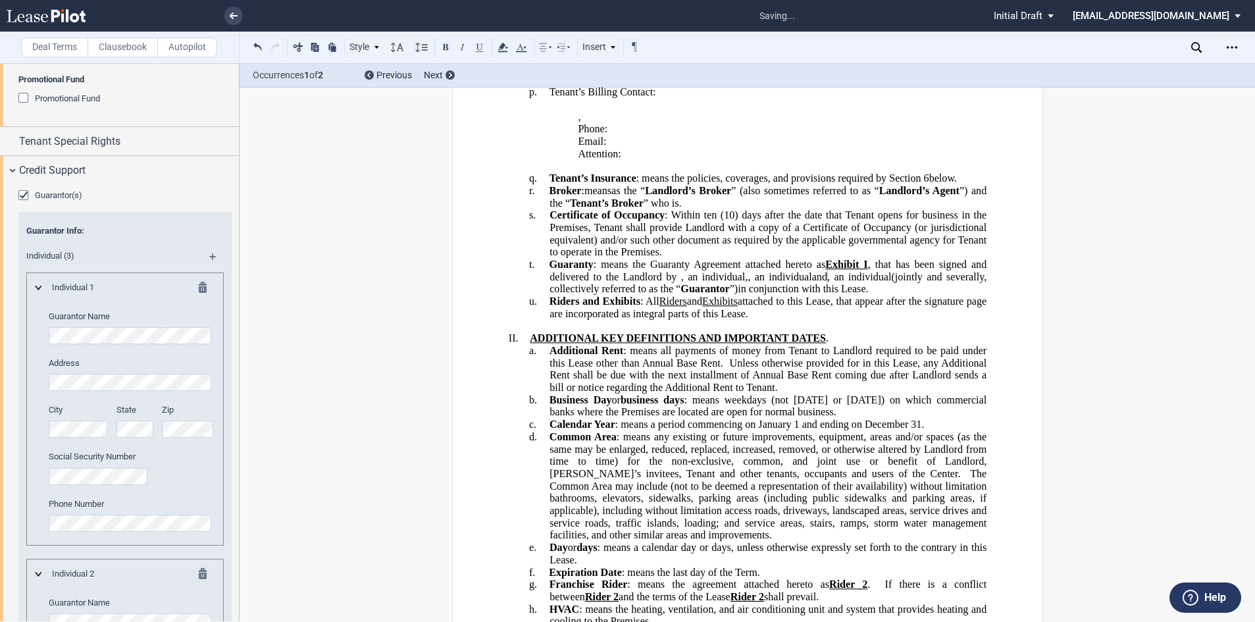
scroll to position [2631, 0]
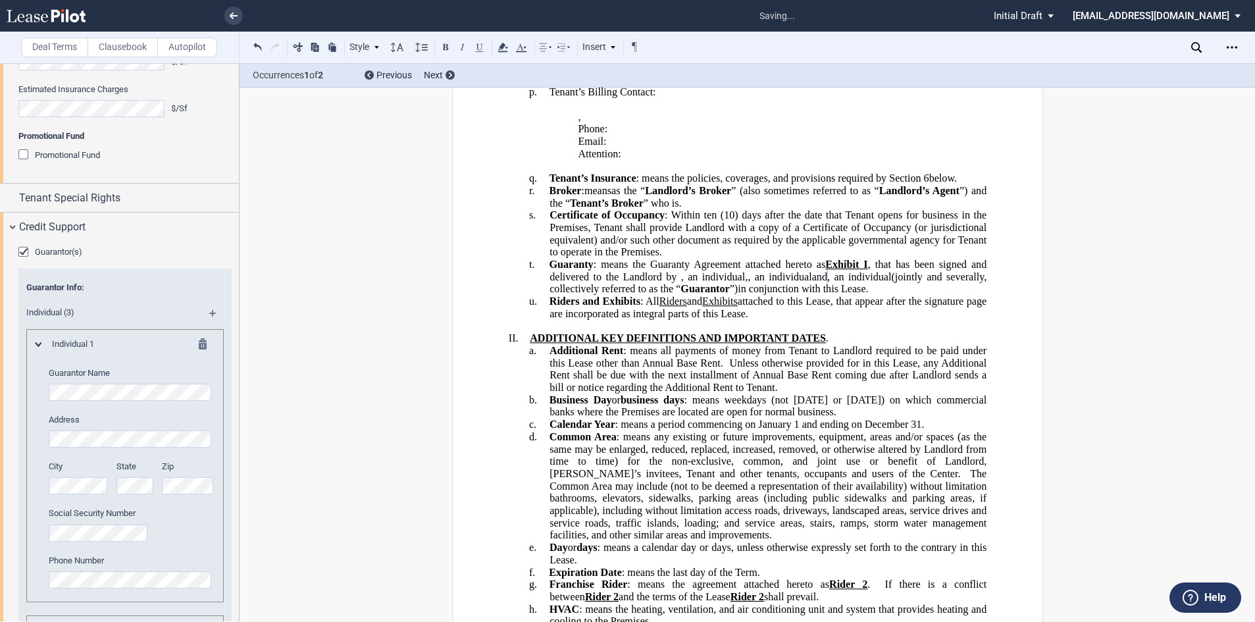
click at [212, 326] on md-icon at bounding box center [218, 318] width 18 height 16
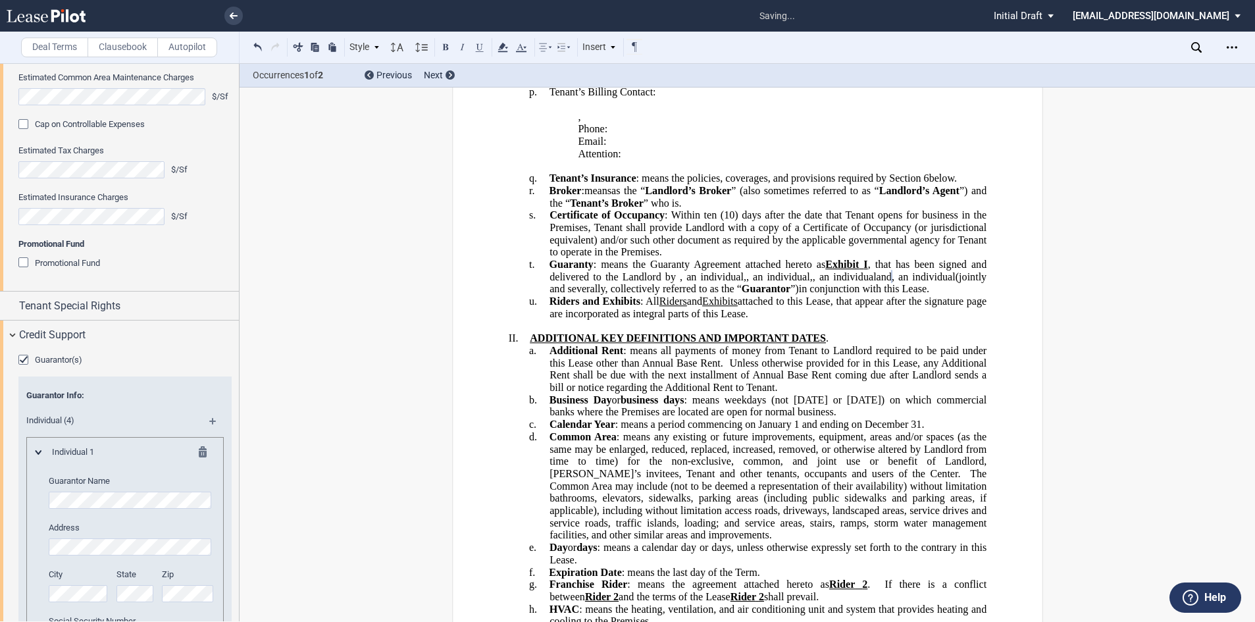
scroll to position [2434, 0]
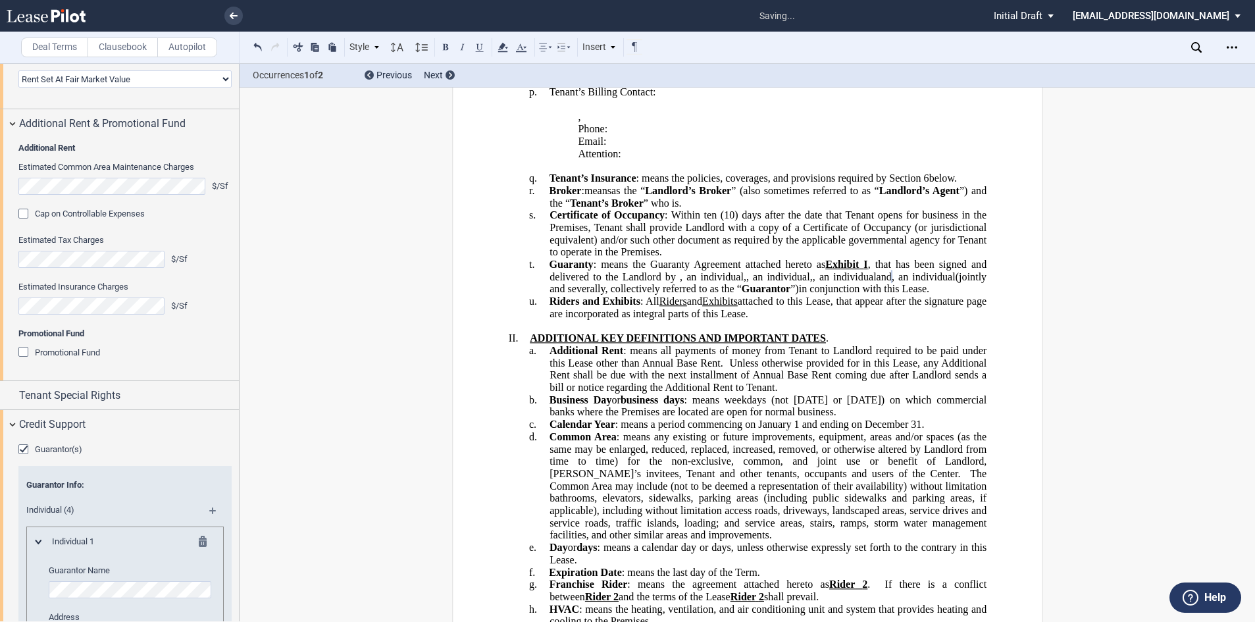
click at [210, 523] on md-icon at bounding box center [218, 515] width 18 height 16
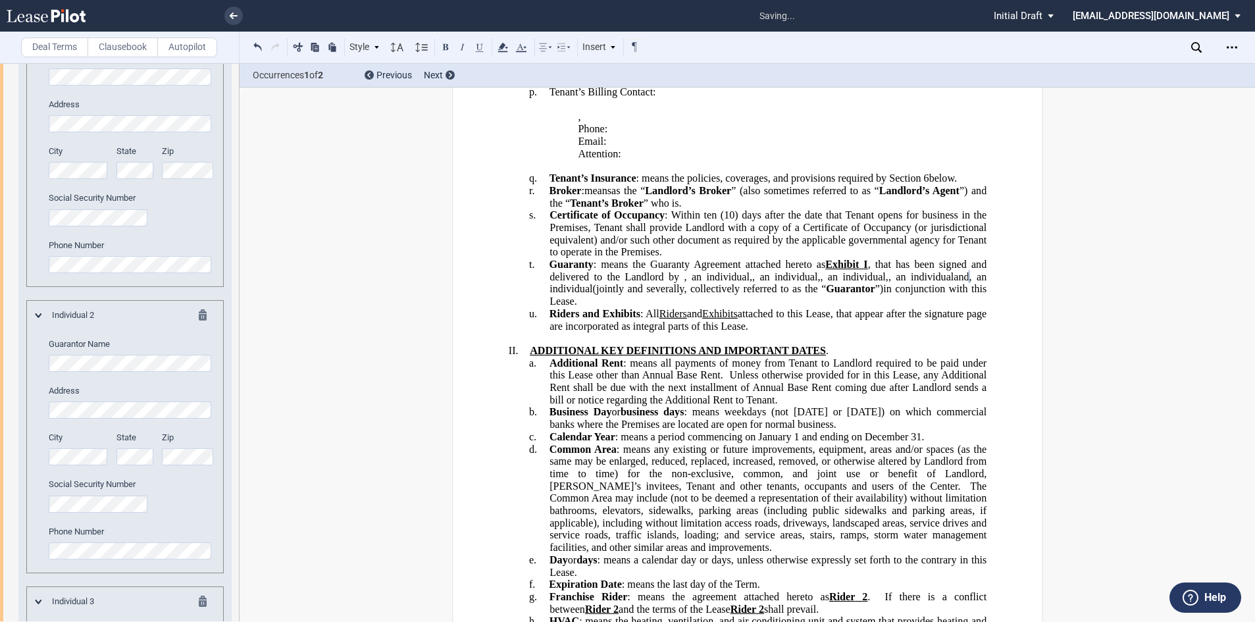
scroll to position [2829, 0]
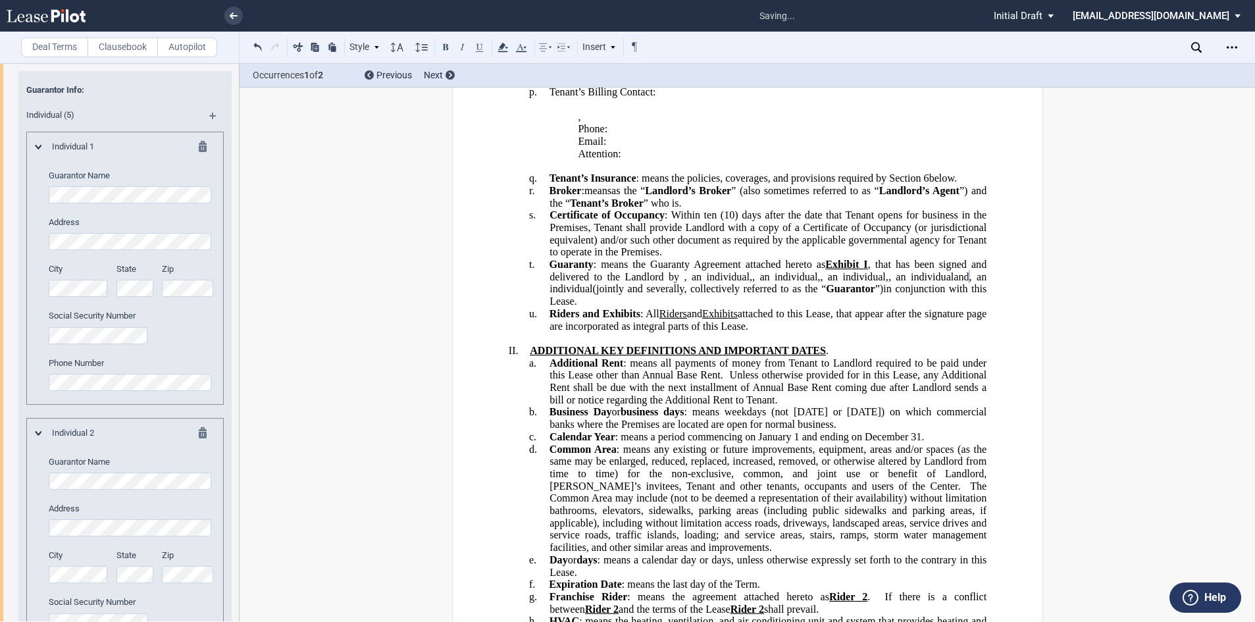
click at [212, 128] on md-icon at bounding box center [218, 120] width 18 height 16
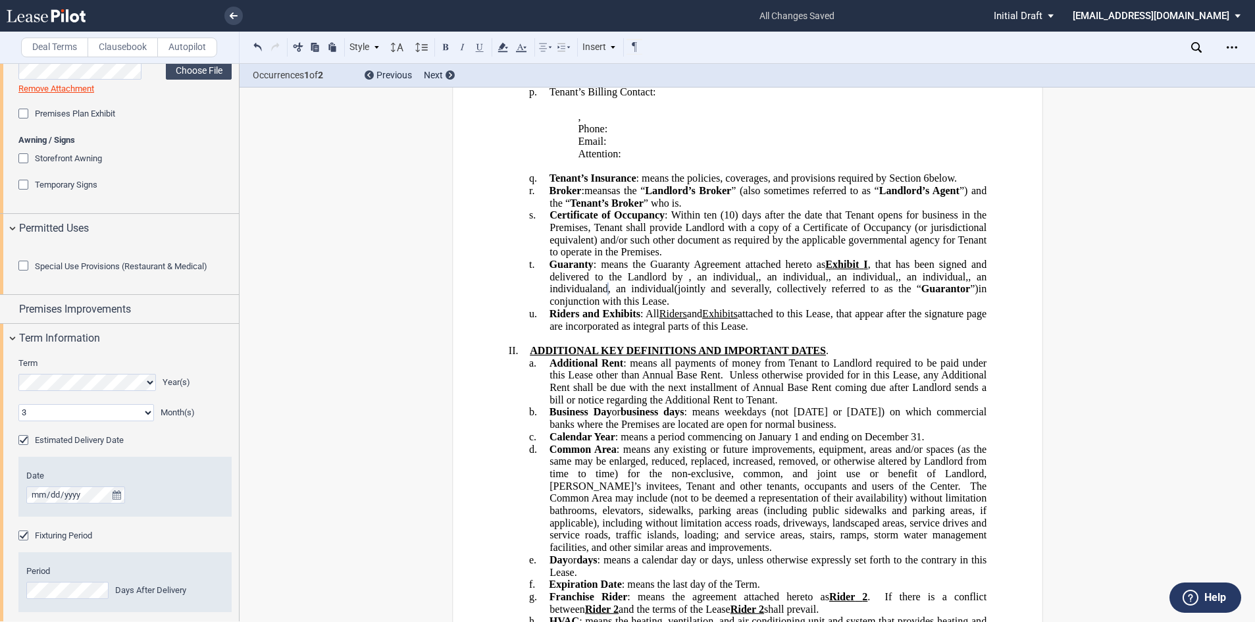
scroll to position [809, 0]
